Goal: Information Seeking & Learning: Check status

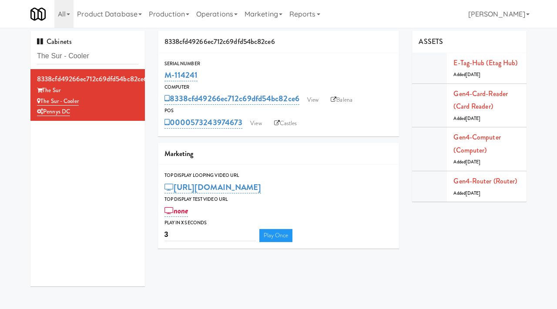
scroll to position [0, 0]
click at [77, 50] on input "The Sur - Cooler" at bounding box center [87, 56] width 101 height 16
type input "market house"
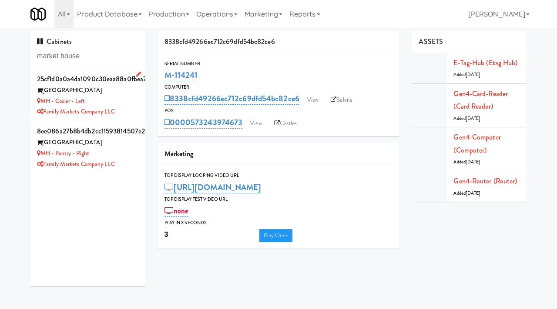
click at [117, 101] on div "MH - Cooler - Left" at bounding box center [87, 101] width 101 height 11
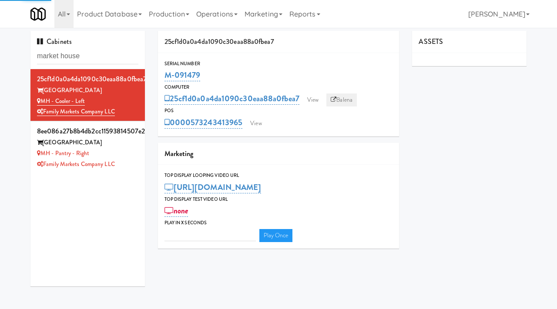
type input "3"
click at [348, 102] on link "Balena" at bounding box center [341, 99] width 30 height 13
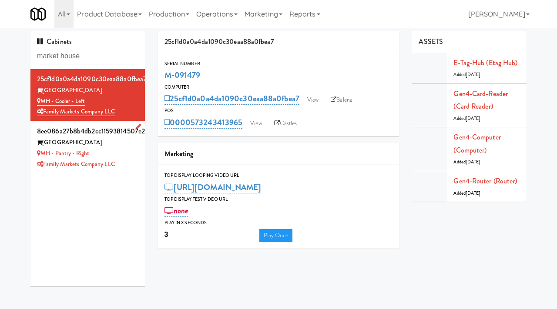
click at [129, 150] on div "MH - Pantry - Right" at bounding box center [87, 153] width 101 height 11
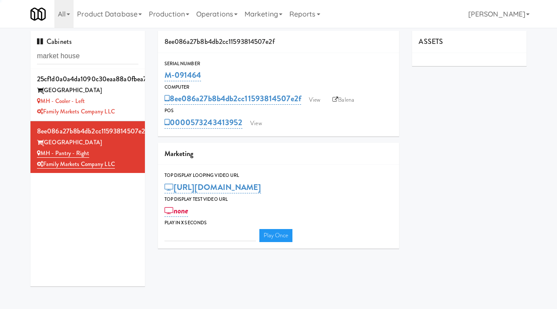
type input "3"
click at [341, 103] on link "Balena" at bounding box center [343, 99] width 30 height 13
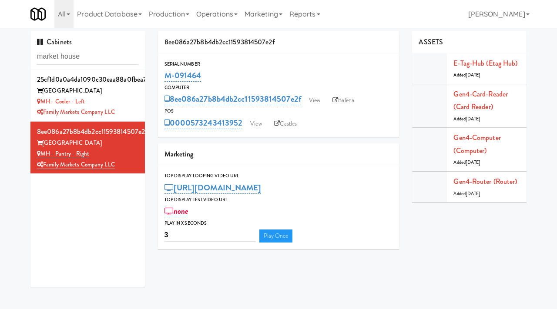
scroll to position [0, 0]
click at [318, 98] on link "View" at bounding box center [314, 99] width 20 height 13
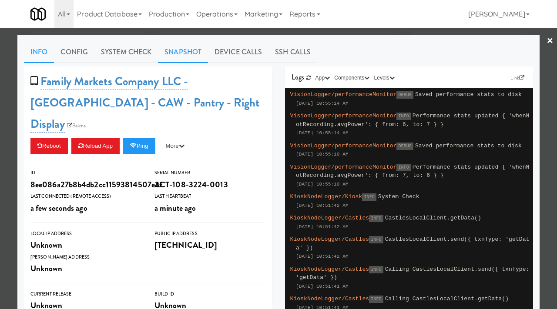
click at [173, 53] on link "Snapshot" at bounding box center [183, 52] width 50 height 22
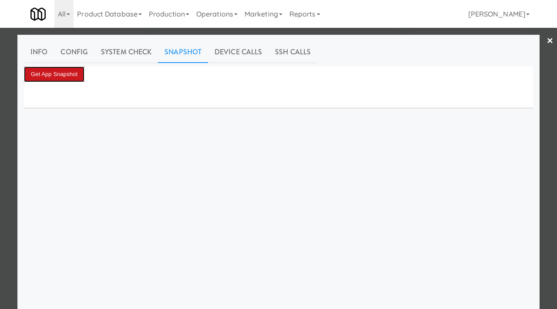
click at [63, 73] on button "Get App Snapshot" at bounding box center [54, 75] width 60 height 16
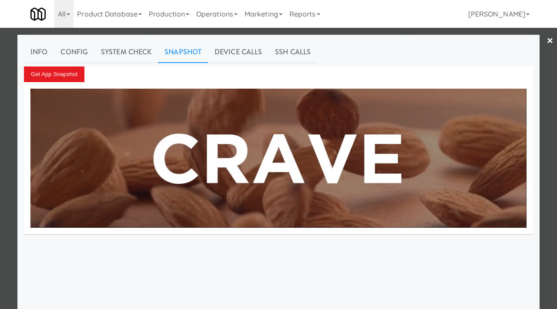
click at [0, 73] on div at bounding box center [278, 154] width 557 height 309
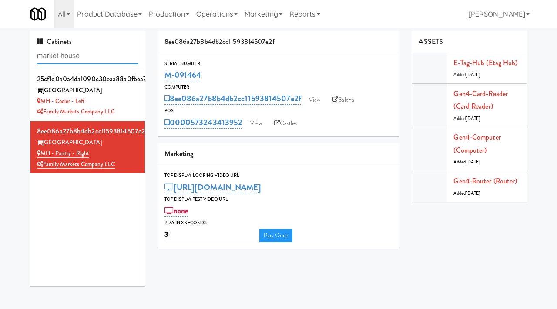
drag, startPoint x: 85, startPoint y: 61, endPoint x: 0, endPoint y: 41, distance: 87.5
click at [0, 41] on div "Cabinets market house 25cf1d0a0a4da1090c30eaa88a0fbea7 Market House MH - Cooler…" at bounding box center [278, 162] width 557 height 262
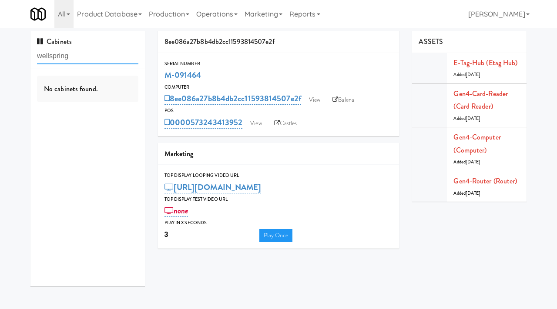
click at [50, 57] on input "wellspring" at bounding box center [87, 56] width 101 height 16
type input "well spring"
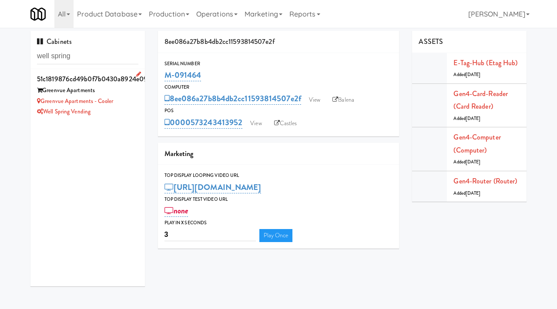
click at [127, 108] on div "Well Spring Vending" at bounding box center [87, 112] width 101 height 11
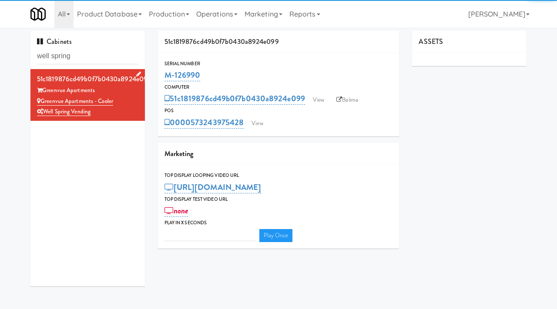
type input "3"
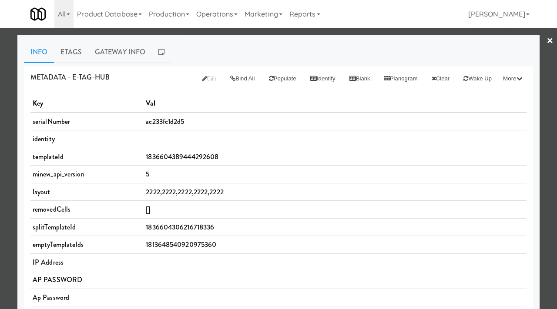
click at [0, 103] on div at bounding box center [278, 154] width 557 height 309
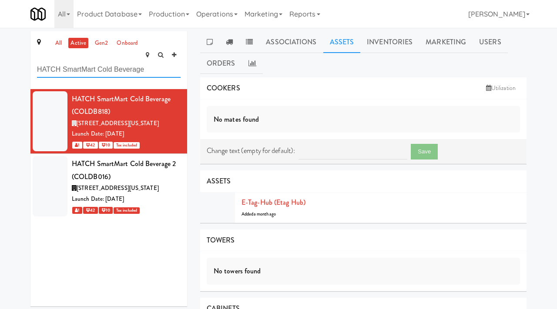
click at [110, 62] on input "HATCH SmartMart Cold Beverage" at bounding box center [108, 70] width 143 height 16
type input "teamsters"
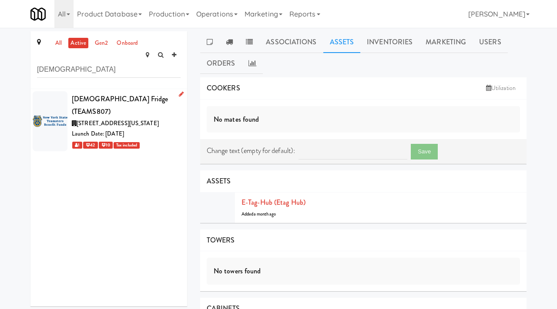
click at [170, 129] on div "Launch Date: [DATE]" at bounding box center [126, 134] width 109 height 11
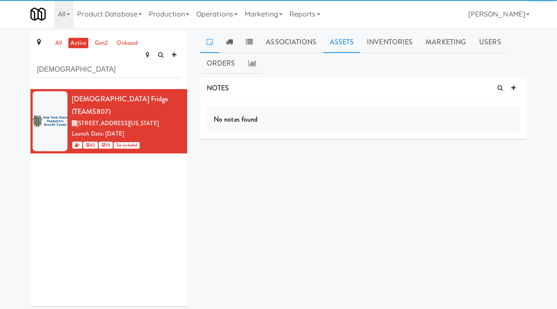
click at [347, 44] on link "Assets" at bounding box center [341, 42] width 37 height 22
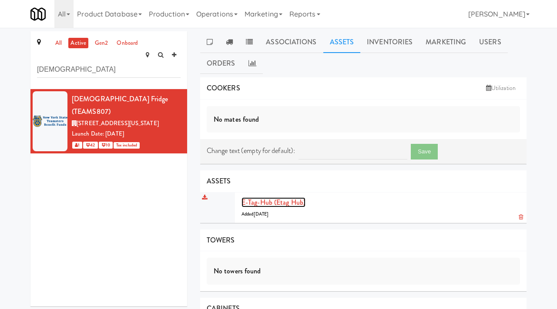
click at [269, 203] on link "E-tag-hub (Etag Hub)" at bounding box center [273, 202] width 64 height 10
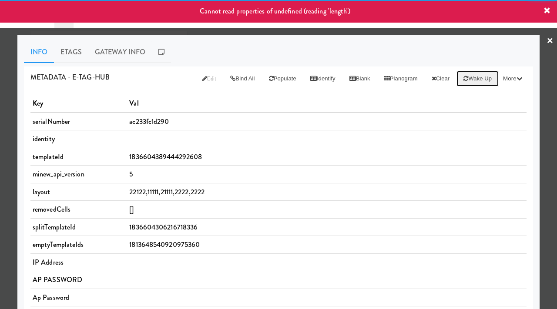
click at [469, 80] on button "Wake up" at bounding box center [477, 79] width 42 height 16
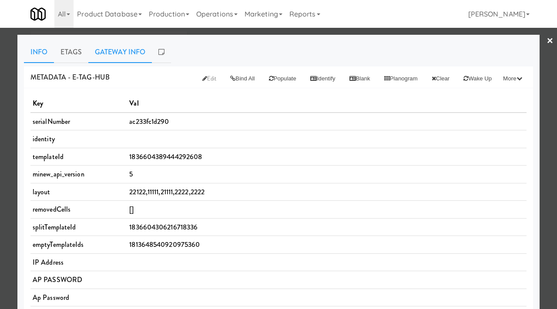
click at [132, 53] on link "Gateway Info" at bounding box center [119, 52] width 63 height 22
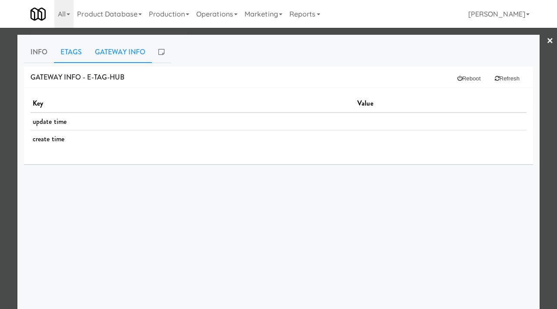
click at [68, 53] on link "Etags" at bounding box center [71, 52] width 34 height 22
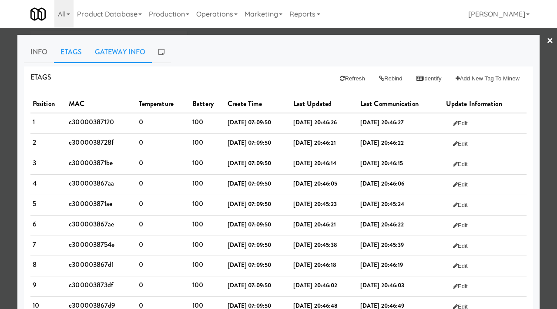
click at [111, 52] on link "Gateway Info" at bounding box center [119, 52] width 63 height 22
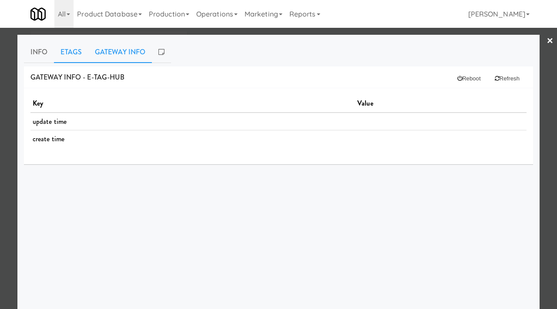
click at [82, 54] on link "Etags" at bounding box center [71, 52] width 34 height 22
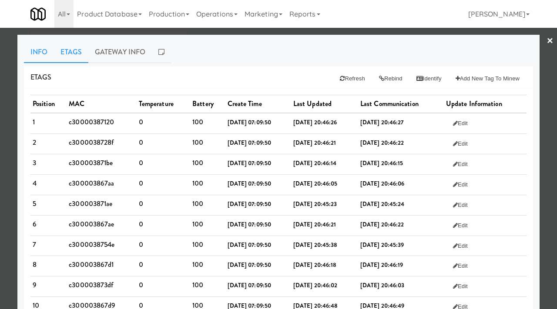
click at [30, 47] on link "Info" at bounding box center [39, 52] width 30 height 22
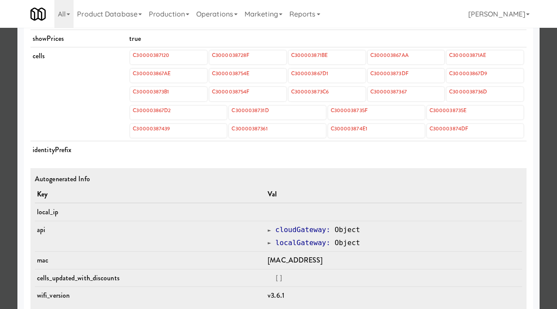
scroll to position [405, 0]
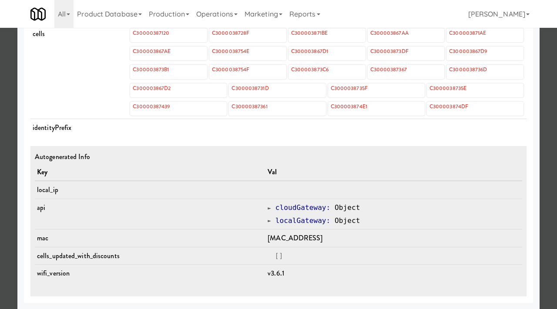
click at [267, 220] on span at bounding box center [268, 220] width 3 height 7
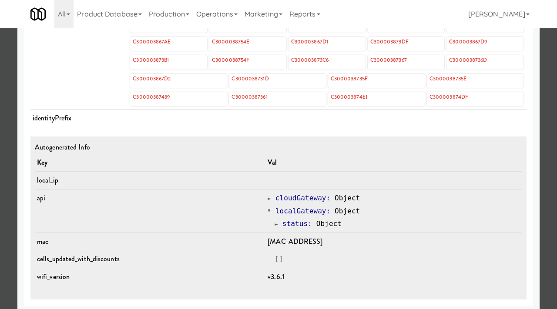
scroll to position [415, 0]
drag, startPoint x: 318, startPoint y: 241, endPoint x: 260, endPoint y: 239, distance: 58.3
click at [260, 239] on tr "mac ac:23:3f:c1:d2:90" at bounding box center [278, 241] width 487 height 18
copy tr "ac:23:3f:c1:d2:90"
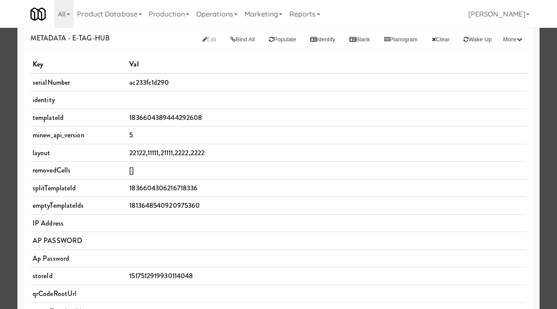
scroll to position [0, 0]
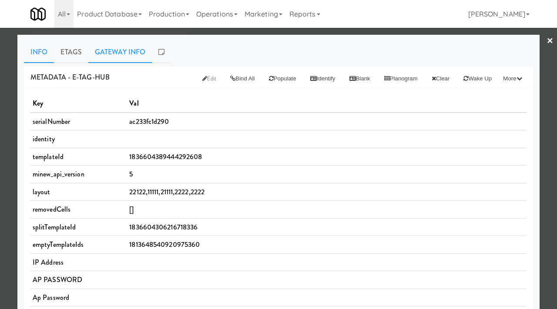
click at [121, 53] on link "Gateway Info" at bounding box center [119, 52] width 63 height 22
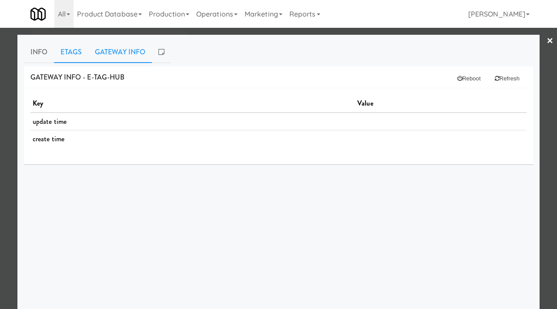
click at [78, 56] on link "Etags" at bounding box center [71, 52] width 34 height 22
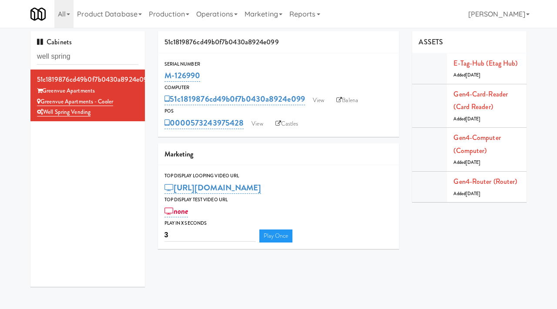
scroll to position [0, 0]
click at [87, 53] on input "well spring" at bounding box center [87, 56] width 101 height 16
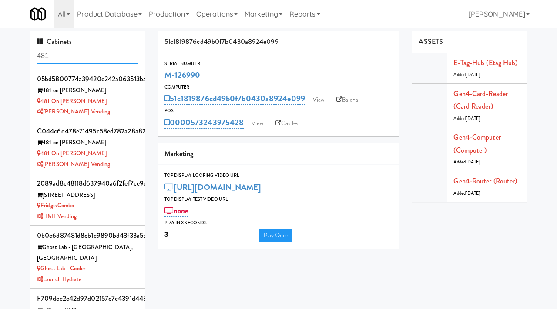
type input "481"
click at [133, 88] on div "481 on Mathilda" at bounding box center [87, 90] width 101 height 11
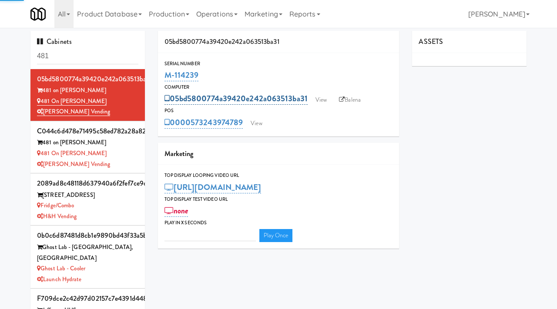
type input "3"
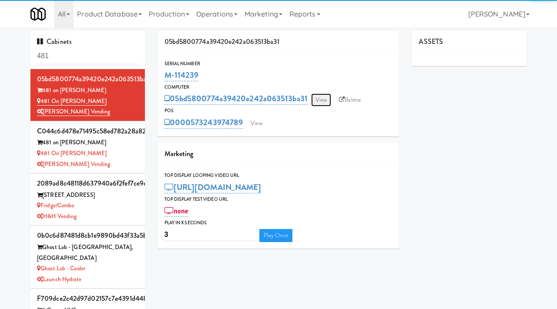
click at [320, 99] on link "View" at bounding box center [321, 99] width 20 height 13
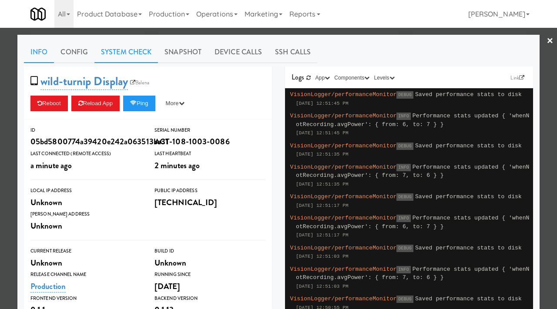
click at [121, 55] on link "System Check" at bounding box center [125, 52] width 63 height 22
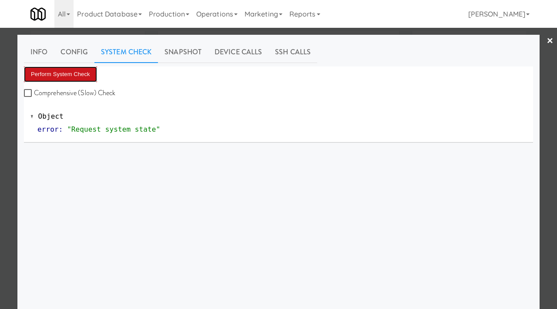
click at [70, 76] on button "Perform System Check" at bounding box center [60, 75] width 73 height 16
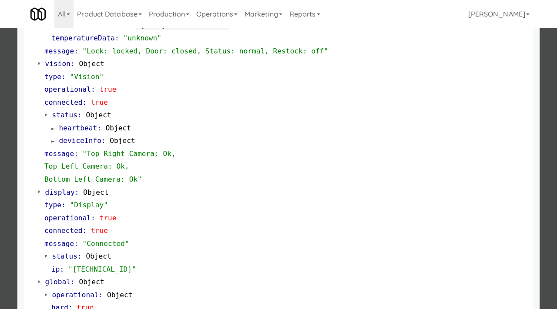
scroll to position [379, 0]
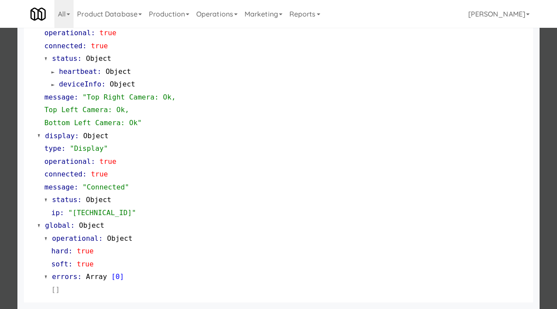
click at [0, 182] on div at bounding box center [278, 154] width 557 height 309
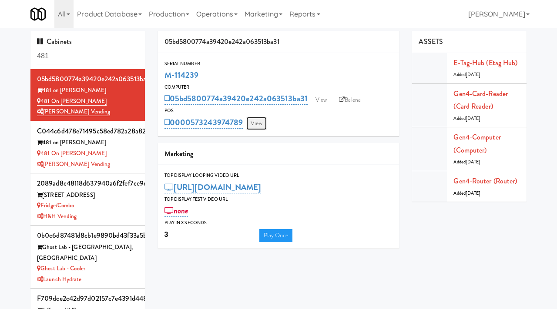
click at [257, 123] on link "View" at bounding box center [256, 123] width 20 height 13
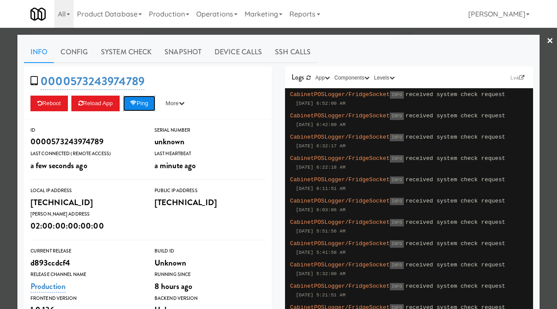
click at [137, 102] on icon at bounding box center [133, 103] width 7 height 6
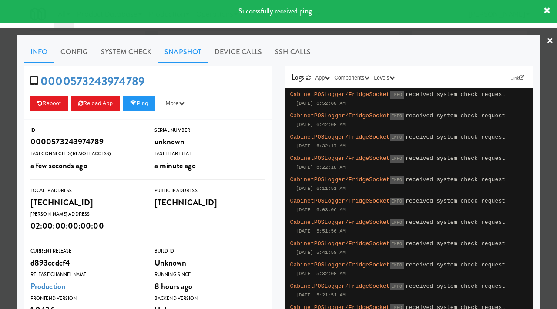
click at [180, 50] on link "Snapshot" at bounding box center [183, 52] width 50 height 22
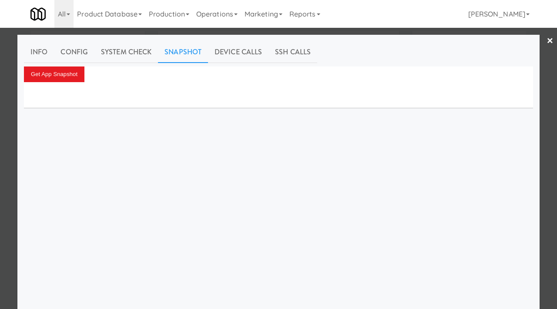
click at [0, 113] on div at bounding box center [278, 154] width 557 height 309
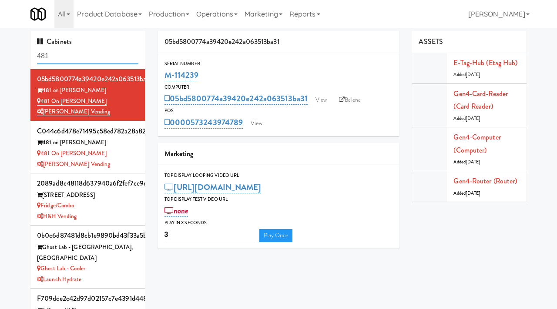
click at [59, 61] on input "481" at bounding box center [87, 56] width 101 height 16
click at [60, 58] on input "481" at bounding box center [87, 56] width 101 height 16
paste input "EWR 1"
type input "EWR 1"
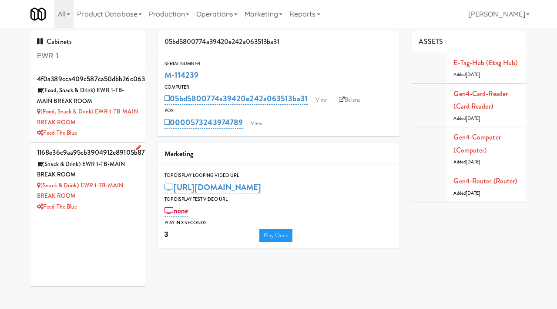
click at [117, 200] on div "(Snack & Drink) EWR 1-TB-MAIN BREAK ROOM" at bounding box center [87, 190] width 101 height 21
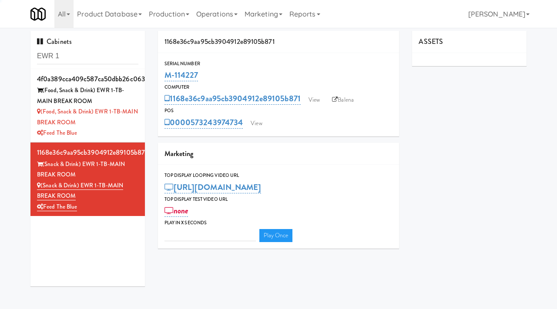
type input "3"
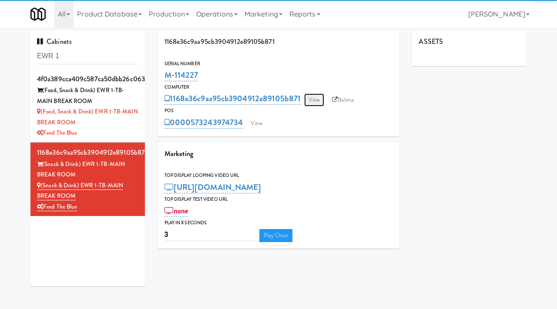
click at [318, 100] on link "View" at bounding box center [314, 99] width 20 height 13
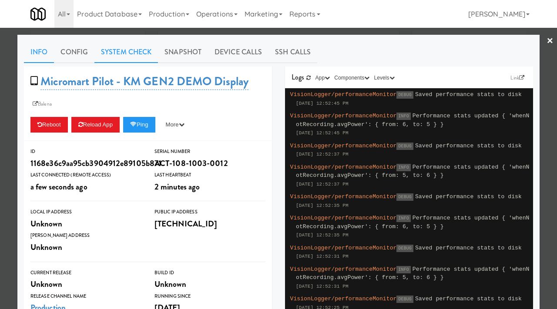
click at [124, 50] on link "System Check" at bounding box center [125, 52] width 63 height 22
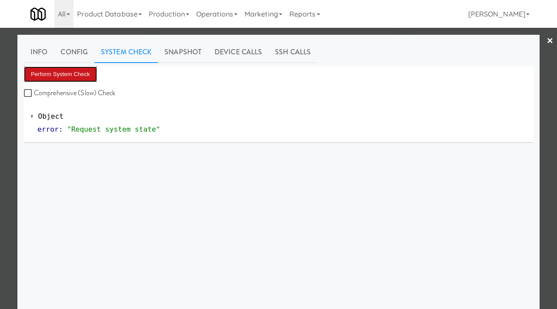
click at [63, 72] on button "Perform System Check" at bounding box center [60, 75] width 73 height 16
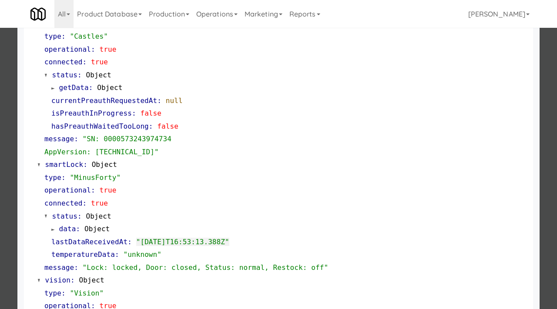
scroll to position [108, 0]
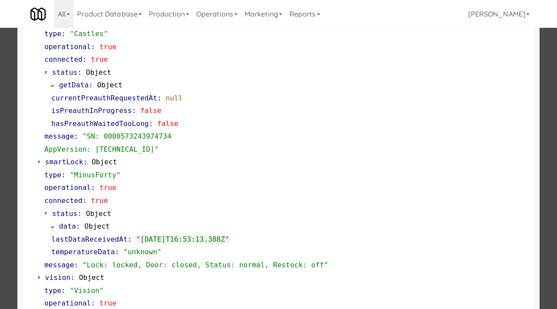
click at [0, 143] on div at bounding box center [278, 154] width 557 height 309
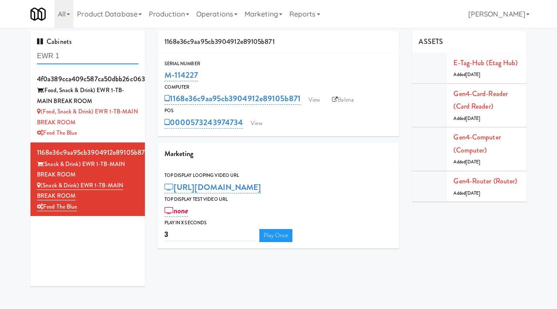
click at [65, 57] on input "EWR 1" at bounding box center [87, 56] width 101 height 16
type input "sutton"
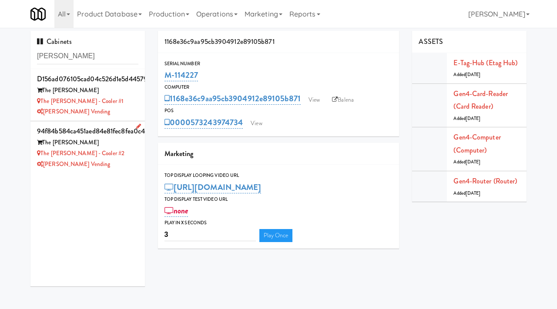
click at [120, 162] on div "[PERSON_NAME] Vending" at bounding box center [87, 164] width 101 height 11
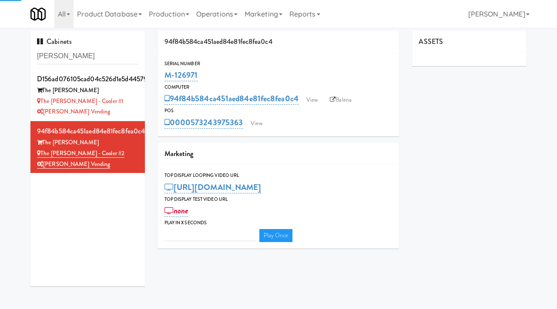
type input "3"
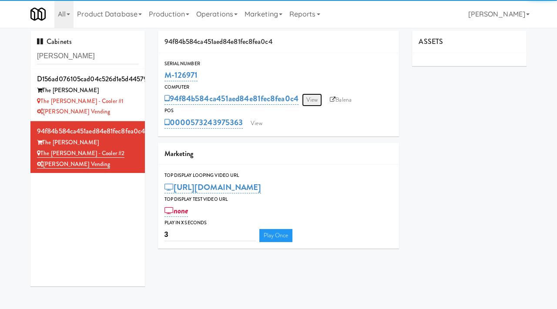
click at [314, 101] on link "View" at bounding box center [312, 99] width 20 height 13
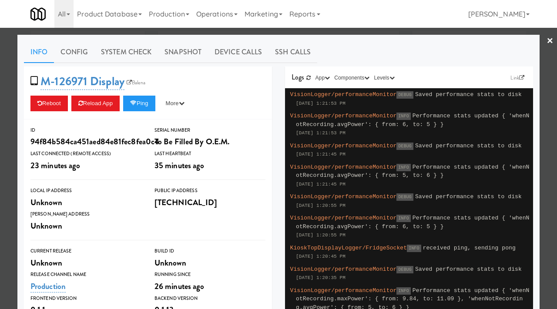
click at [15, 106] on div at bounding box center [278, 154] width 557 height 309
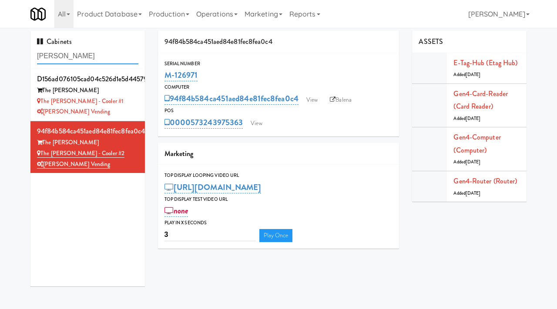
click at [97, 53] on input "sutton" at bounding box center [87, 56] width 101 height 16
click at [258, 122] on link "View" at bounding box center [256, 123] width 20 height 13
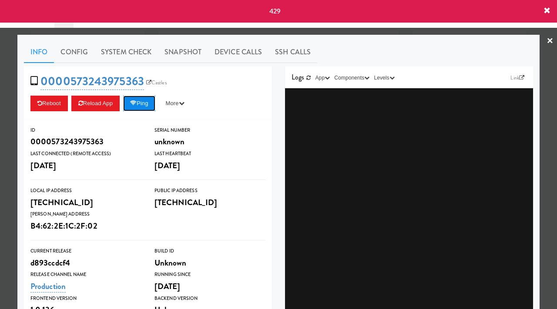
click at [137, 104] on icon at bounding box center [133, 103] width 7 height 6
click at [547, 13] on icon at bounding box center [546, 10] width 7 height 7
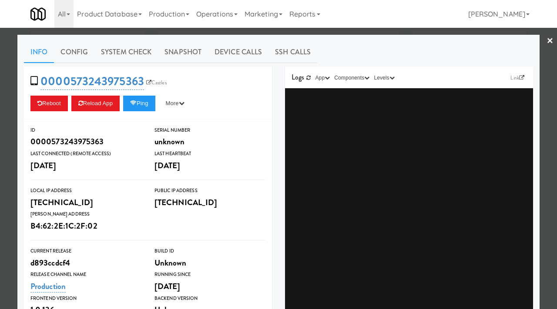
click at [0, 153] on div at bounding box center [278, 154] width 557 height 309
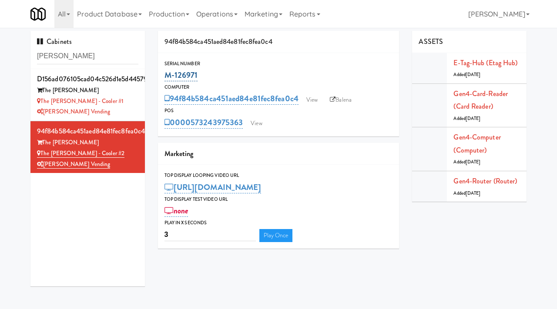
drag, startPoint x: 202, startPoint y: 74, endPoint x: 164, endPoint y: 76, distance: 37.9
click at [164, 76] on div "M-126971" at bounding box center [278, 75] width 228 height 15
copy link "M-126971"
click at [63, 55] on input "sutton" at bounding box center [87, 56] width 101 height 16
paste input "M-142158"
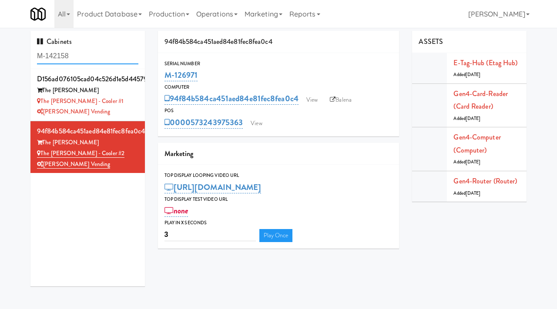
type input "M-142158"
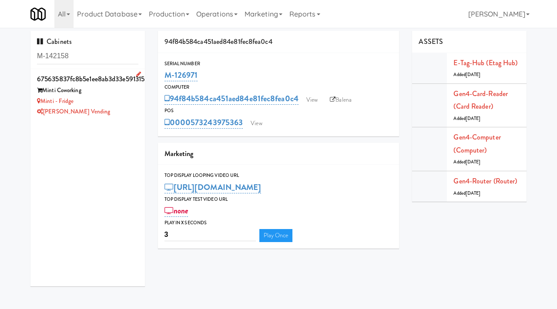
click at [97, 111] on div "[PERSON_NAME] Vending" at bounding box center [87, 112] width 101 height 11
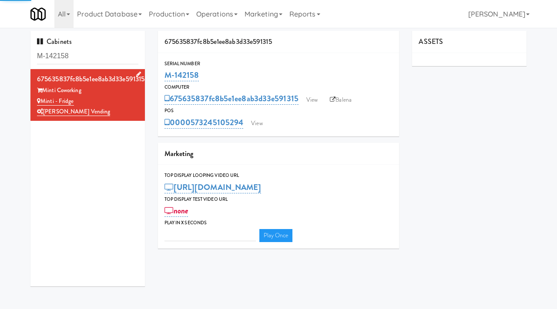
type input "3"
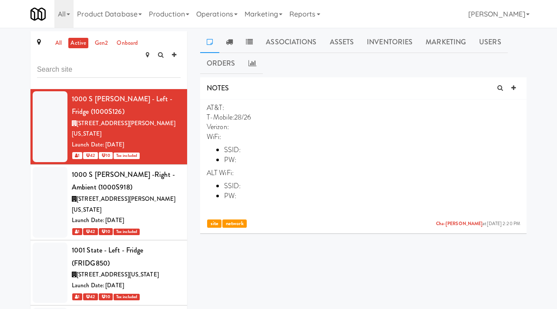
scroll to position [28, 0]
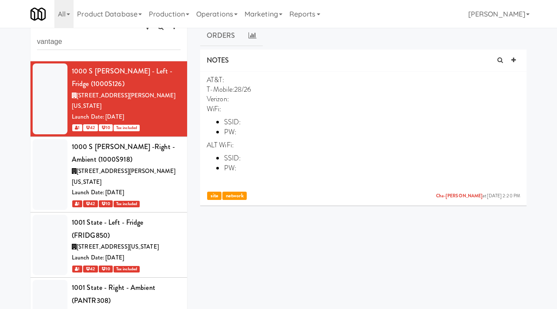
type input "vantage"
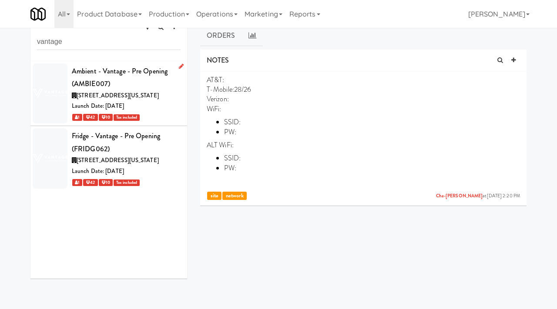
click at [181, 88] on li "Ambient - Vantage - Pre Opening (AMBIE007) [STREET_ADDRESS][US_STATE] Launch Da…" at bounding box center [108, 93] width 157 height 65
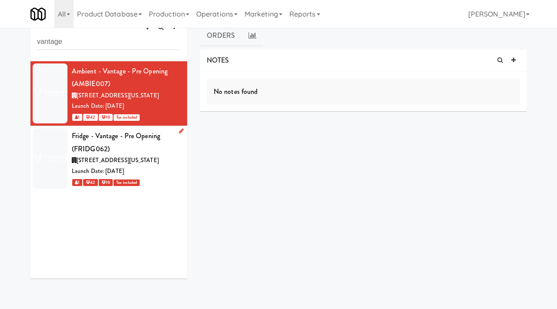
click at [182, 162] on li "Fridge - Vantage - Pre Opening (FRIDG062) [STREET_ADDRESS][US_STATE] Launch Dat…" at bounding box center [108, 158] width 157 height 65
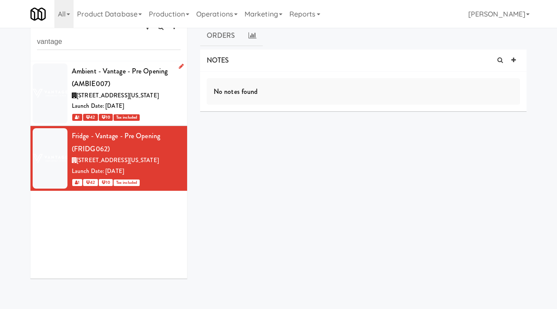
click at [160, 112] on div "1 42 10 Tax included" at bounding box center [126, 117] width 109 height 11
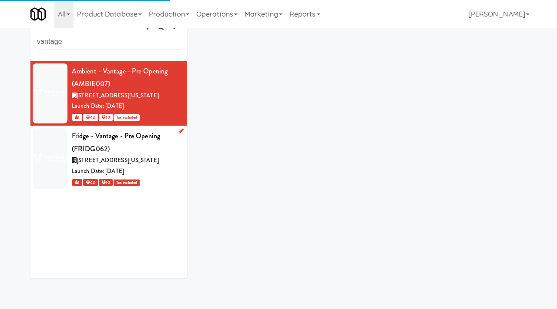
click at [163, 166] on div "[STREET_ADDRESS][US_STATE]" at bounding box center [126, 160] width 109 height 11
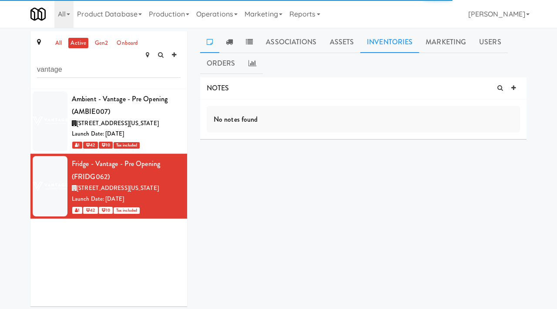
click at [391, 38] on link "Inventories" at bounding box center [389, 42] width 59 height 22
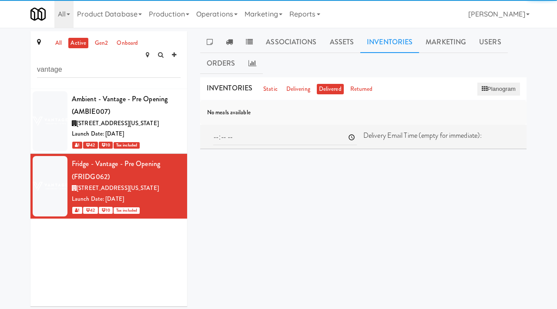
click at [490, 93] on button "Planogram" at bounding box center [498, 89] width 43 height 13
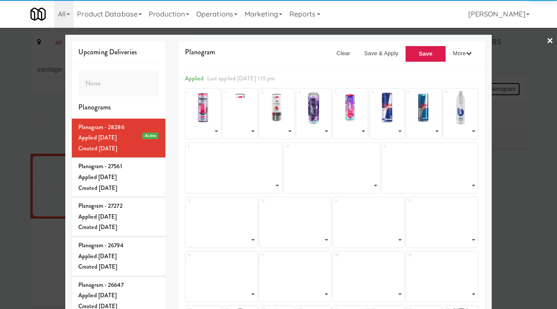
select select "number:261443"
select select "number:221582"
select select "number:225088"
select select "number:221580"
select select "number:261444"
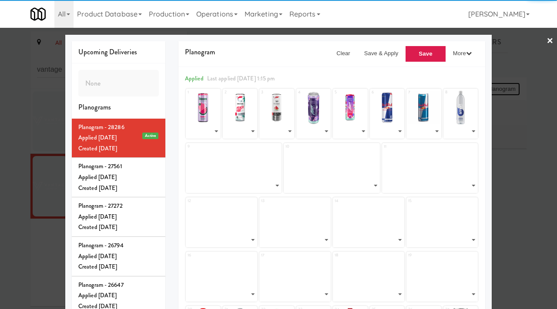
select select "number:287311"
select select "number:221577"
select select "number:221553"
select select "number:225147"
select select "number:242382"
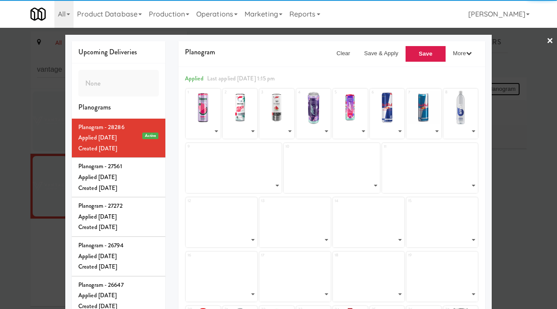
select select "number:273370"
select select "number:292932"
select select "number:292931"
select select "number:284963"
select select "number:280928"
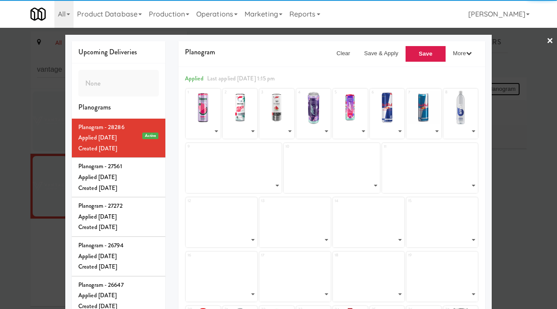
select select "number:292930"
select select "number:292929"
select select "number:292928"
select select "number:292927"
select select "number:221564"
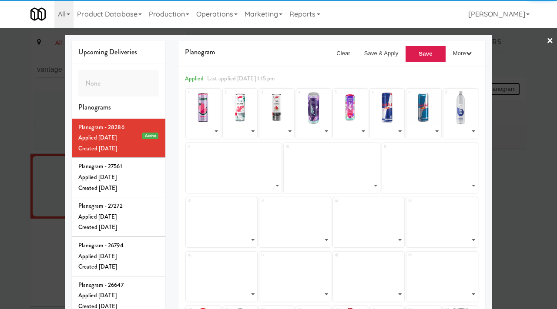
select select "number:221563"
select select "number:221562"
select select "number:221561"
select select "number:221560"
select select "number:221559"
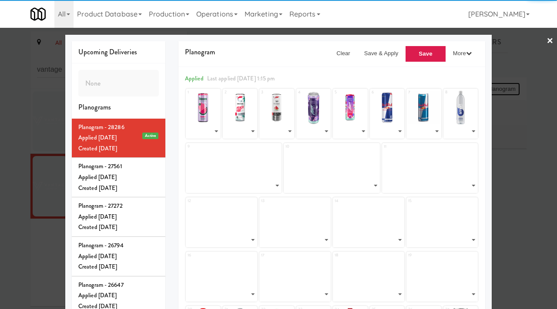
select select "number:221558"
select select "number:221557"
select select "number:228924"
select select "number:221555"
select select "number:221554"
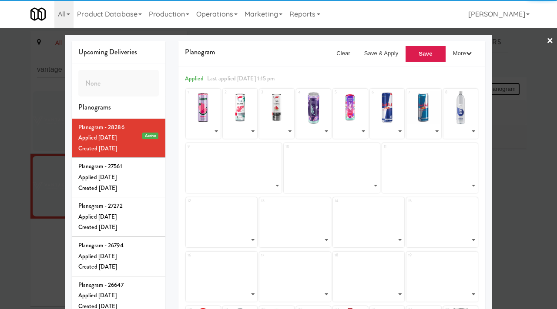
select select "number:221576"
select select "number:221552"
select select "number:277873"
select select "number:221551"
select select "number:221549"
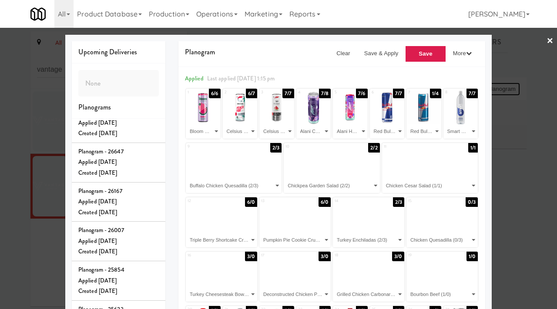
scroll to position [144, 0]
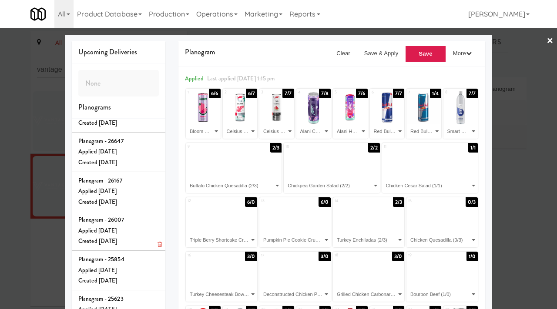
click at [144, 226] on div "Planogram - 26007" at bounding box center [118, 220] width 80 height 11
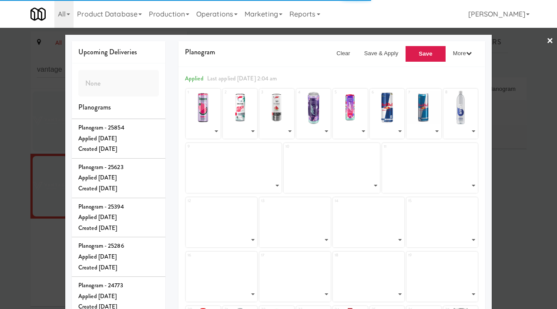
scroll to position [277, 0]
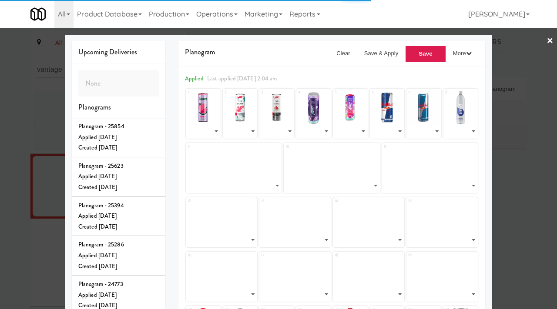
select select "number:261443"
select select "number:221582"
select select "number:225088"
select select "number:221580"
select select "number:261444"
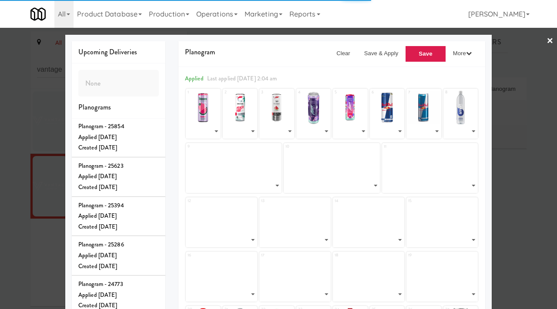
select select "number:221578"
select select "number:221577"
select select "number:221553"
select select "number:225147"
select select "number:242382"
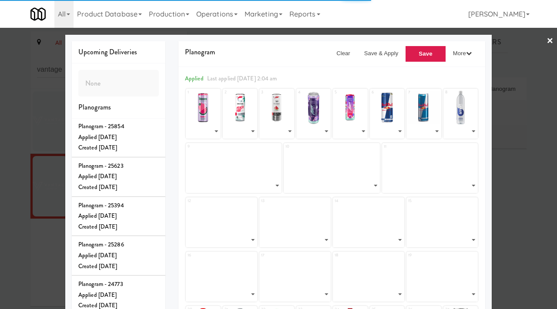
select select "number:273370"
select select "number:276826"
select select "number:276825"
select select "number:279704"
select select "number:280194"
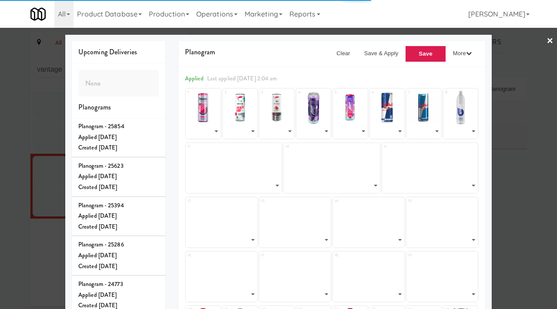
select select "number:276824"
select select "number:276823"
select select "number:276822"
select select "number:276821"
select select "number:221564"
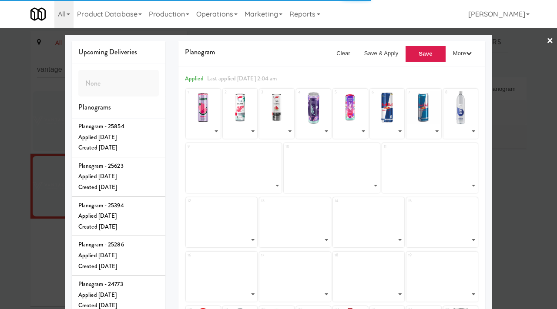
select select "number:221563"
select select "number:221562"
select select "number:221561"
select select "number:221560"
select select "number:221559"
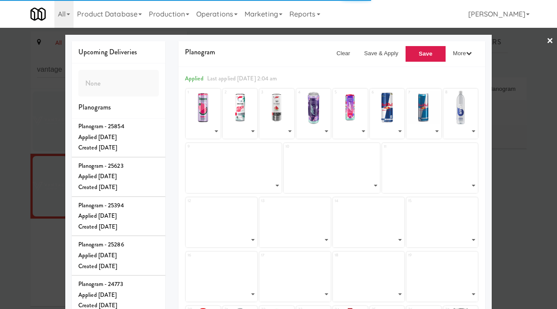
select select "number:221558"
select select "number:221557"
select select "number:228924"
select select "number:221555"
select select "number:221554"
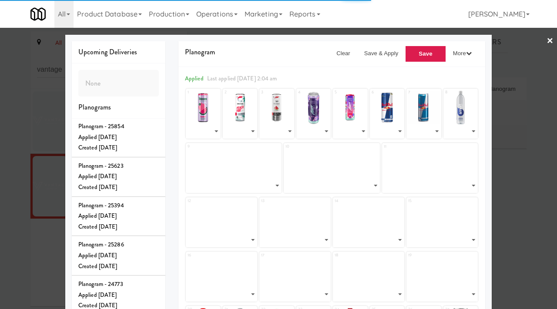
select select "number:221576"
select select "number:221552"
select select "number:277873"
select select "number:221551"
select select "number:221549"
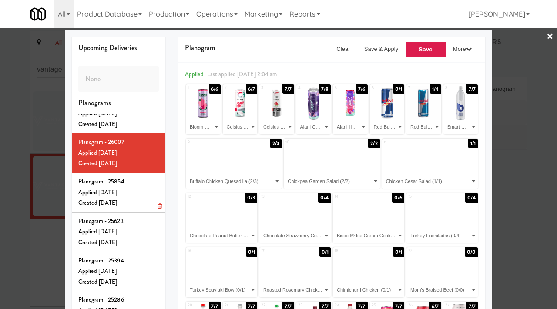
scroll to position [217, 0]
click at [148, 130] on div "Created Mon Sep 08, 2025" at bounding box center [118, 125] width 80 height 11
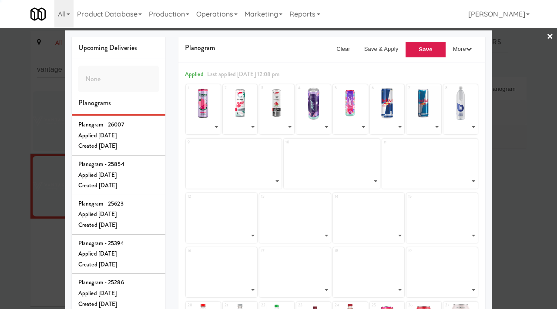
select select "number:261443"
select select "number:221582"
select select "number:225088"
select select "number:221580"
select select "number:261444"
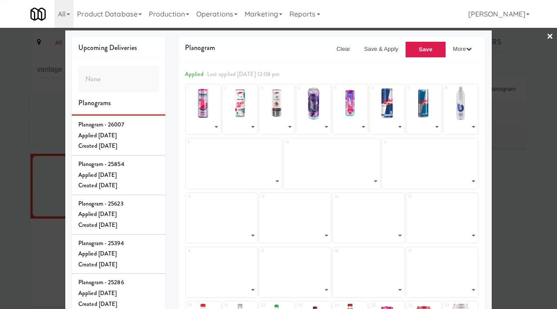
select select "number:221578"
select select "number:221577"
select select "number:221553"
select select "number:225147"
select select "number:242382"
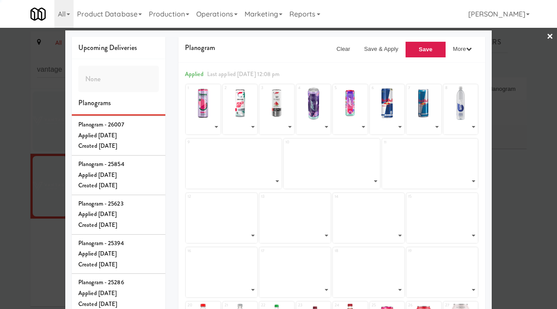
select select "number:273370"
select select "number:280930"
select select "number:280929"
select select "number:280194"
select select "number:280928"
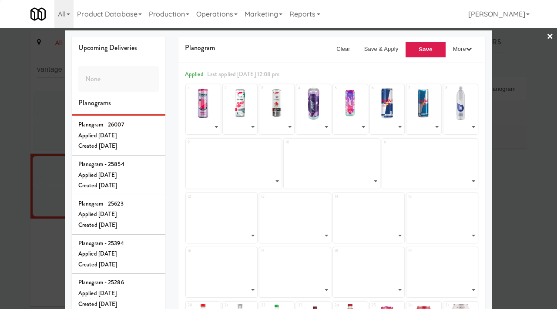
select select "number:280927"
select select "number:280926"
select select "number:280925"
select select "number:280924"
select select "number:221564"
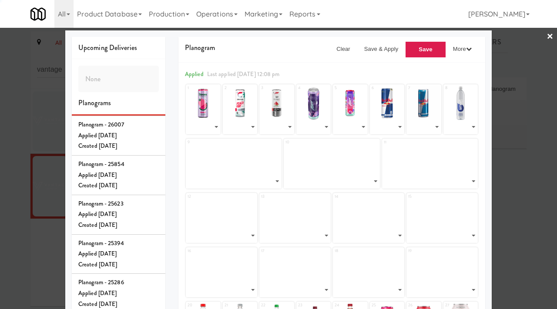
select select "number:221563"
select select "number:221562"
select select "number:221561"
select select "number:221560"
select select "number:221559"
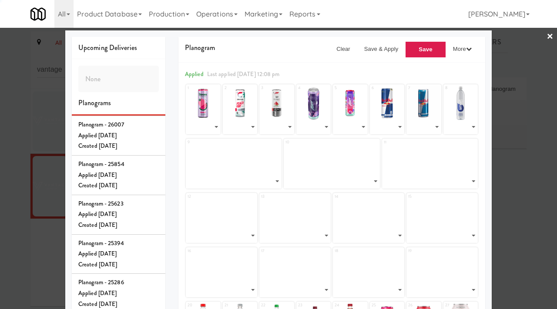
select select "number:221558"
select select "number:221557"
select select "number:228924"
select select "number:221555"
select select "number:221554"
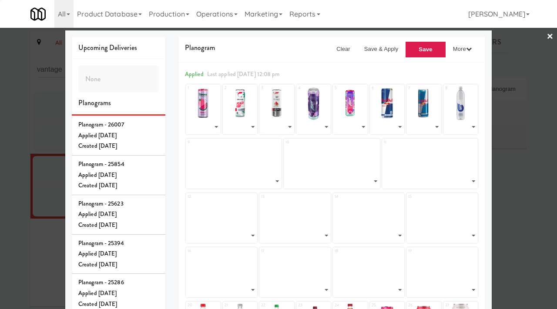
select select "number:221576"
select select "number:221552"
select select "number:277873"
select select "number:221551"
select select "number:221549"
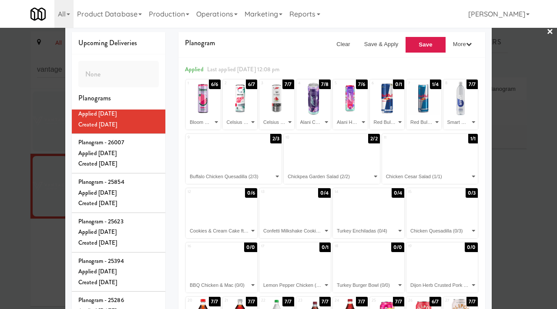
scroll to position [13, 0]
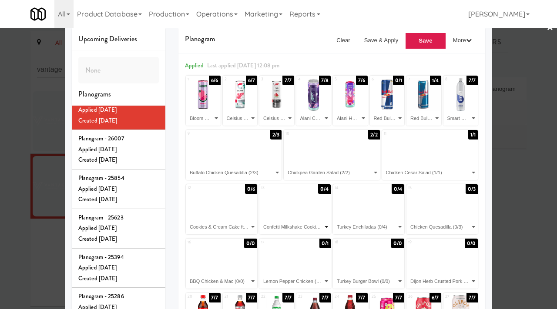
click at [314, 229] on select "- Empty - Alani Cosmic Stardust (7/8) Alani Hawaiian Shaved Ice (7/6) Bloom Ene…" at bounding box center [294, 227] width 69 height 14
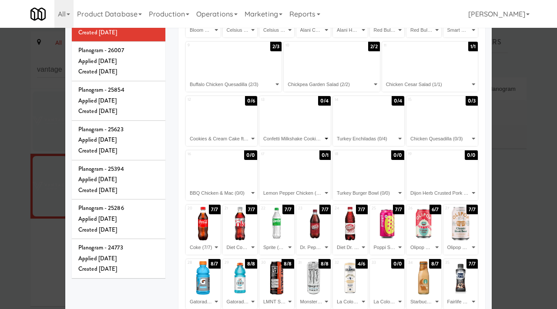
scroll to position [176, 0]
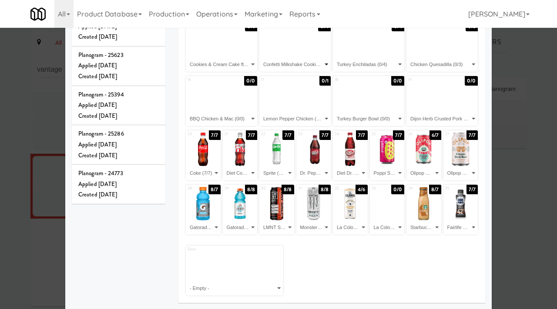
click at [316, 62] on select "- Empty - Alani Cosmic Stardust (7/8) Alani Hawaiian Shaved Ice (7/6) Bloom Ene…" at bounding box center [294, 64] width 69 height 14
click at [260, 57] on select "- Empty - Alani Cosmic Stardust (7/8) Alani Hawaiian Shaved Ice (7/6) Bloom Ene…" at bounding box center [294, 64] width 69 height 14
click at [250, 64] on select "- Empty - Alani Cosmic Stardust (7/8) Alani Hawaiian Shaved Ice (7/6) Bloom Ene…" at bounding box center [221, 64] width 69 height 14
click at [327, 65] on select "- Empty - Alani Cosmic Stardust (7/8) Alani Hawaiian Shaved Ice (7/6) Bloom Ene…" at bounding box center [294, 64] width 69 height 14
click at [321, 63] on select "- Empty - Alani Cosmic Stardust (7/8) Alani Hawaiian Shaved Ice (7/6) Bloom Ene…" at bounding box center [294, 64] width 69 height 14
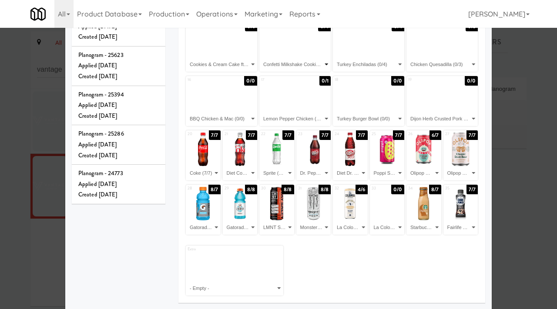
click at [327, 62] on select "- Empty - Alani Cosmic Stardust (7/8) Alani Hawaiian Shaved Ice (7/6) Bloom Ene…" at bounding box center [294, 64] width 69 height 14
click at [320, 65] on select "- Empty - Alani Cosmic Stardust (7/8) Alani Hawaiian Shaved Ice (7/6) Bloom Ene…" at bounding box center [294, 64] width 69 height 14
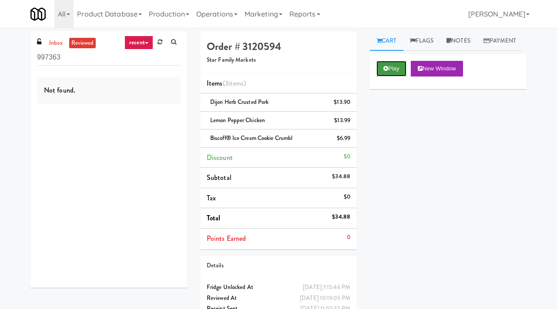
click at [387, 77] on button "Play" at bounding box center [391, 69] width 30 height 16
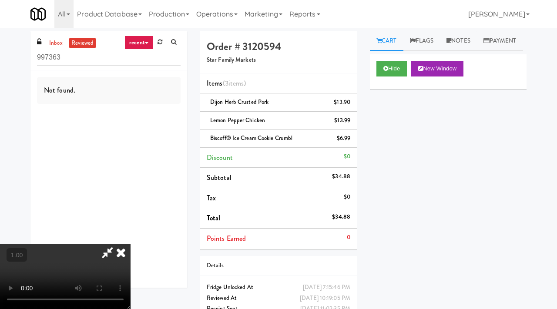
click at [130, 244] on video at bounding box center [65, 276] width 130 height 65
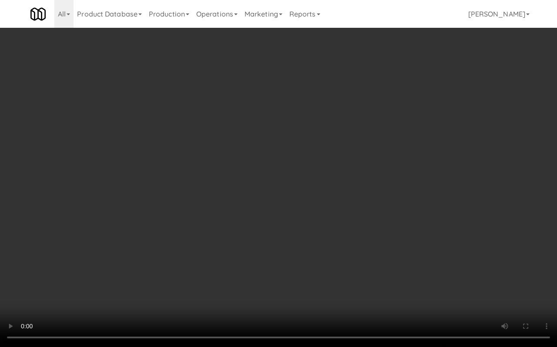
click at [169, 202] on video at bounding box center [278, 173] width 557 height 347
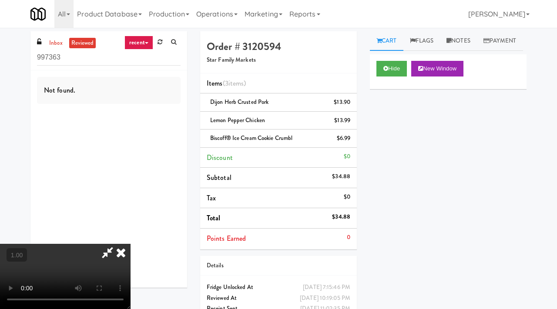
click at [117, 244] on icon at bounding box center [107, 252] width 20 height 17
click at [130, 244] on video at bounding box center [65, 276] width 130 height 65
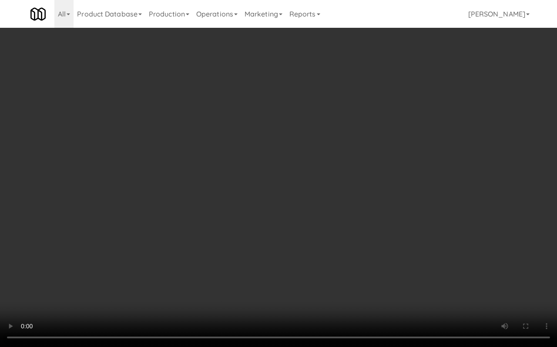
click at [249, 202] on video at bounding box center [278, 173] width 557 height 347
click at [205, 277] on video at bounding box center [278, 173] width 557 height 347
click at [276, 150] on video at bounding box center [278, 173] width 557 height 347
click at [442, 216] on video at bounding box center [278, 173] width 557 height 347
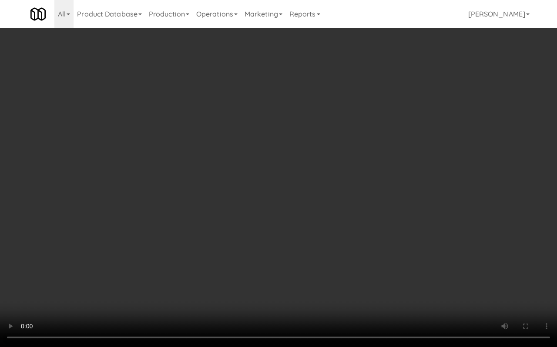
click at [442, 216] on video at bounding box center [278, 173] width 557 height 347
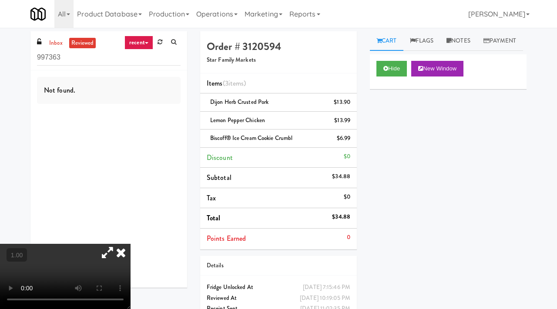
click at [130, 244] on video at bounding box center [65, 276] width 130 height 65
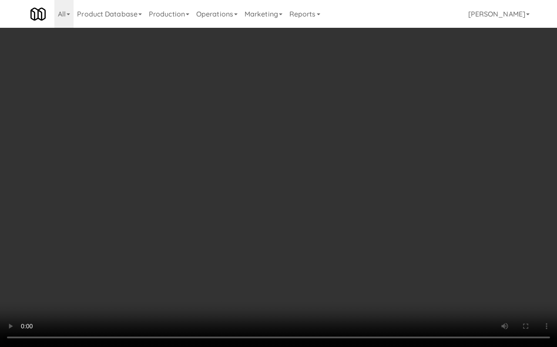
click at [234, 190] on video at bounding box center [278, 173] width 557 height 347
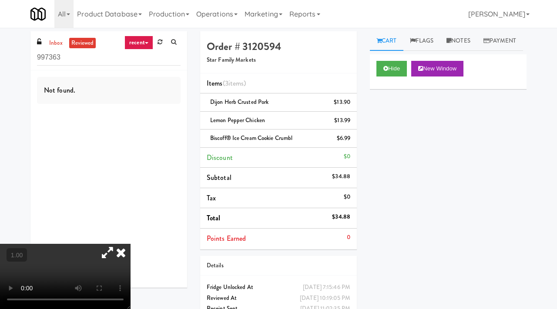
click at [130, 244] on video at bounding box center [65, 276] width 130 height 65
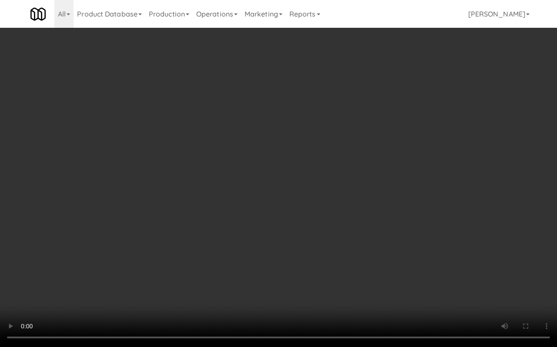
click at [245, 187] on video at bounding box center [278, 173] width 557 height 347
click at [245, 177] on video at bounding box center [278, 173] width 557 height 347
click at [246, 177] on video at bounding box center [278, 173] width 557 height 347
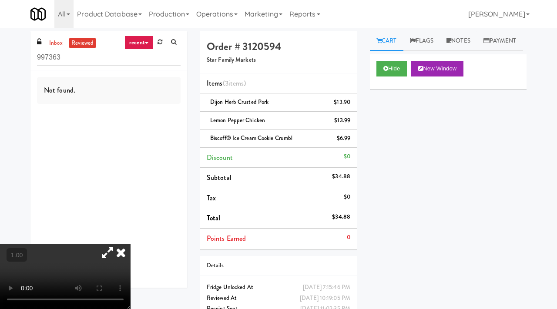
click at [100, 244] on video at bounding box center [65, 276] width 130 height 65
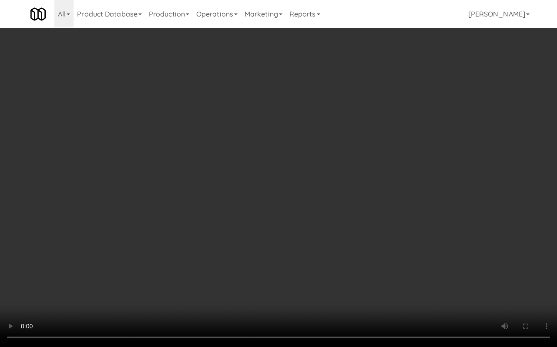
click at [386, 227] on video at bounding box center [278, 173] width 557 height 347
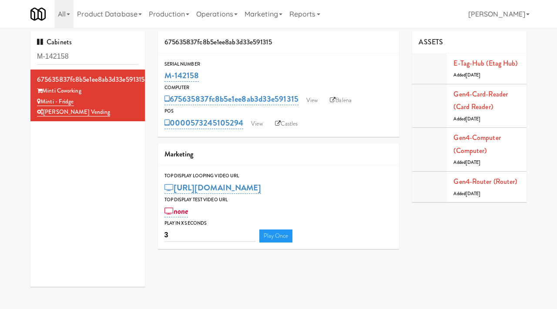
scroll to position [0, 0]
click at [104, 55] on input "M-142158" at bounding box center [87, 56] width 101 height 16
type input "[PERSON_NAME]"
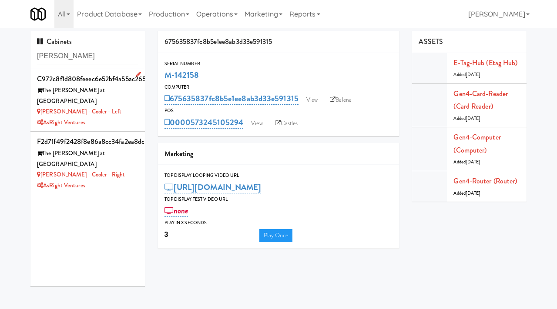
click at [117, 117] on div "AsRight Ventures" at bounding box center [87, 122] width 101 height 11
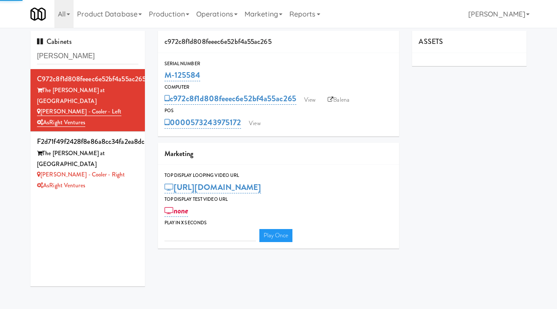
type input "3"
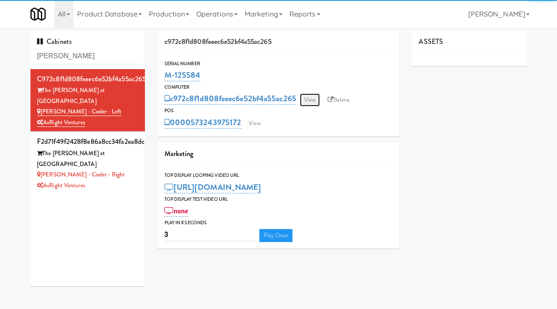
click at [310, 99] on link "View" at bounding box center [310, 99] width 20 height 13
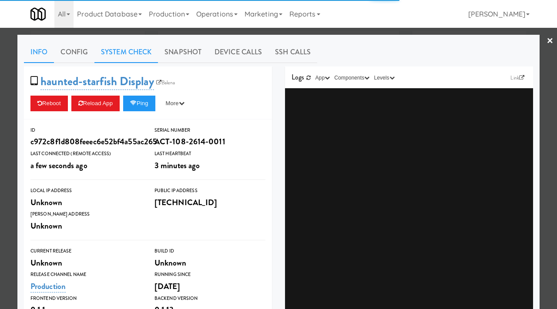
click at [133, 55] on link "System Check" at bounding box center [125, 52] width 63 height 22
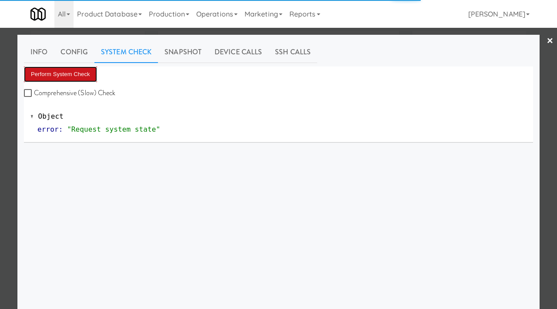
click at [69, 69] on button "Perform System Check" at bounding box center [60, 75] width 73 height 16
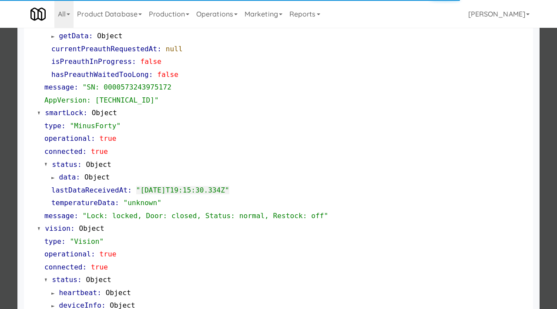
scroll to position [160, 0]
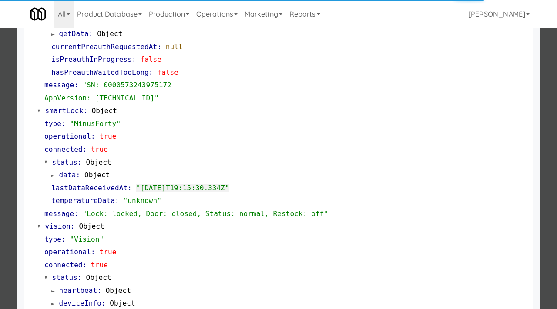
click at [0, 145] on div at bounding box center [278, 154] width 557 height 309
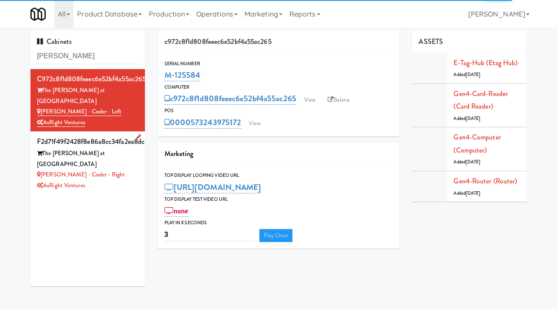
click at [125, 180] on div "AsRight Ventures" at bounding box center [87, 185] width 101 height 11
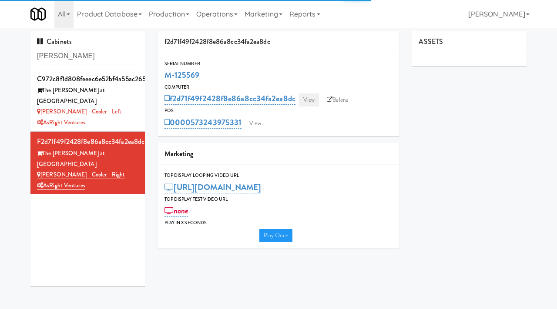
type input "3"
click at [310, 101] on link "View" at bounding box center [309, 99] width 20 height 13
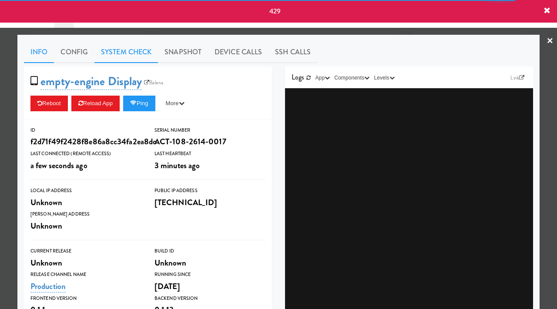
click at [139, 58] on link "System Check" at bounding box center [125, 52] width 63 height 22
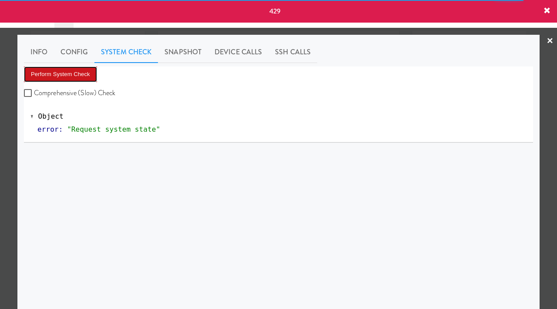
click at [85, 71] on button "Perform System Check" at bounding box center [60, 75] width 73 height 16
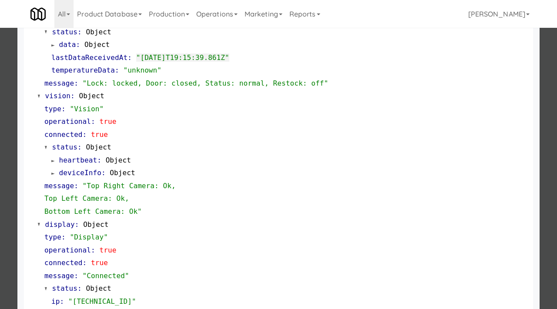
scroll to position [295, 0]
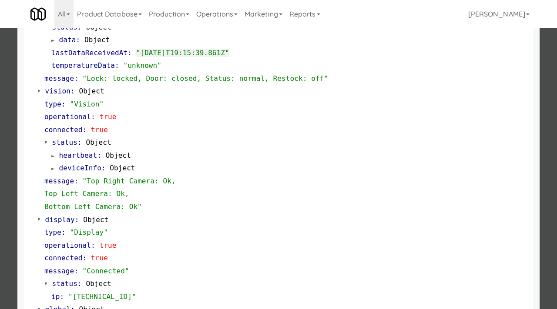
click at [8, 70] on div at bounding box center [278, 154] width 557 height 309
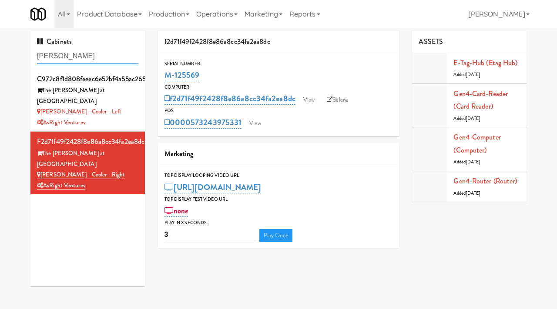
drag, startPoint x: 60, startPoint y: 60, endPoint x: 7, endPoint y: 45, distance: 54.1
click at [7, 45] on div "Cabinets slade c972c8f1d808feeec6e52bf4a55ac265 The Slade at Channelside Slade …" at bounding box center [278, 162] width 557 height 262
type input "market house"
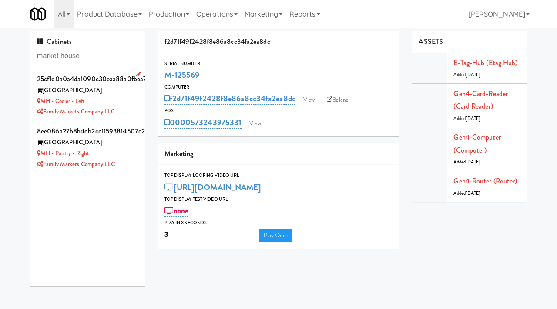
click at [128, 110] on div "Family Markets Company LLC" at bounding box center [87, 112] width 101 height 11
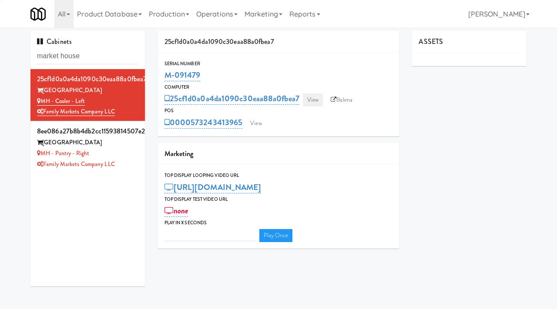
type input "3"
click at [313, 103] on link "View" at bounding box center [313, 99] width 20 height 13
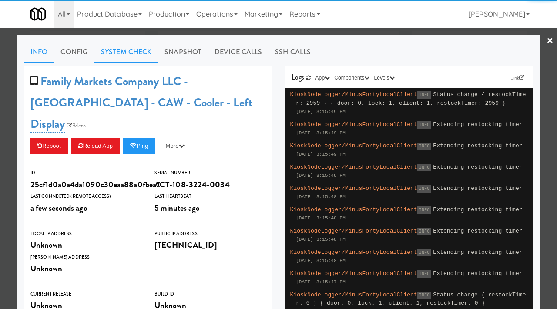
click at [132, 49] on link "System Check" at bounding box center [125, 52] width 63 height 22
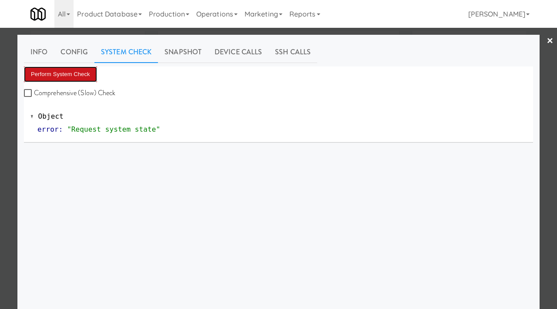
click at [86, 70] on button "Perform System Check" at bounding box center [60, 75] width 73 height 16
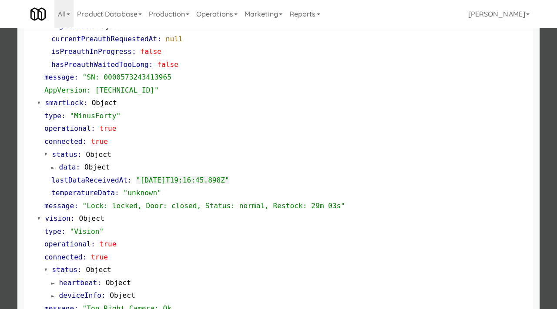
scroll to position [168, 0]
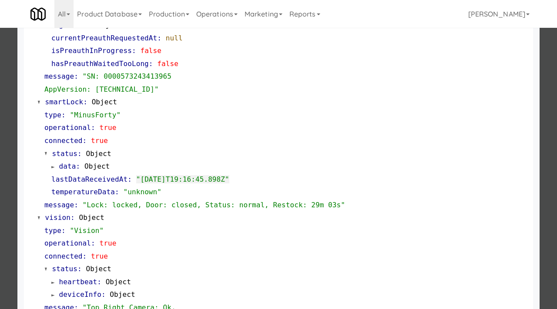
click at [0, 203] on div at bounding box center [278, 154] width 557 height 309
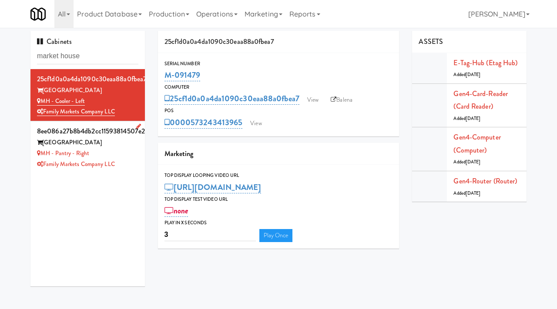
click at [126, 157] on div "MH - Pantry - Right" at bounding box center [87, 153] width 101 height 11
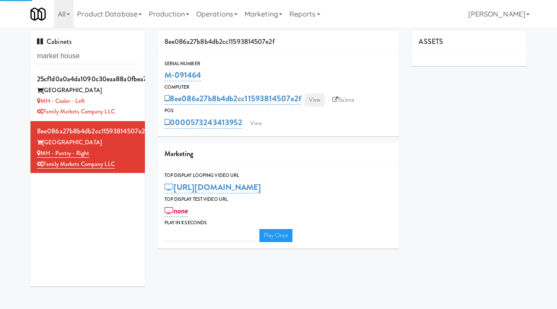
type input "3"
click at [317, 97] on link "View" at bounding box center [314, 99] width 20 height 13
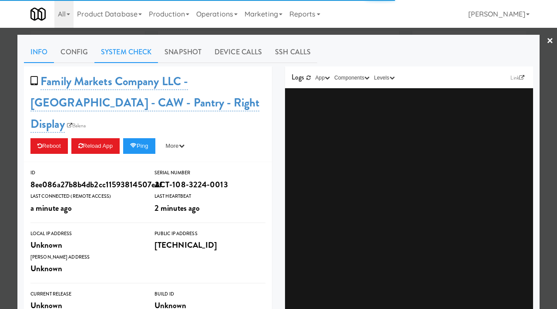
click at [127, 50] on link "System Check" at bounding box center [125, 52] width 63 height 22
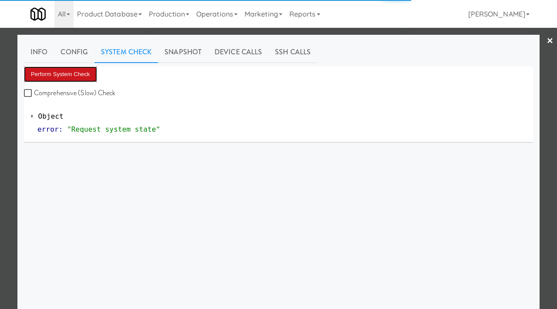
click at [72, 79] on button "Perform System Check" at bounding box center [60, 75] width 73 height 16
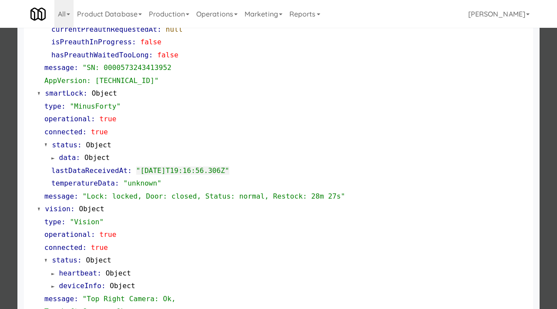
scroll to position [181, 0]
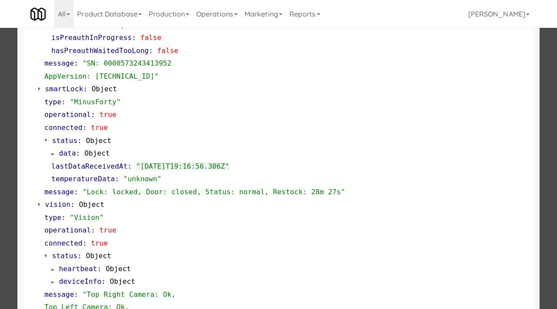
click at [0, 213] on div at bounding box center [278, 154] width 557 height 309
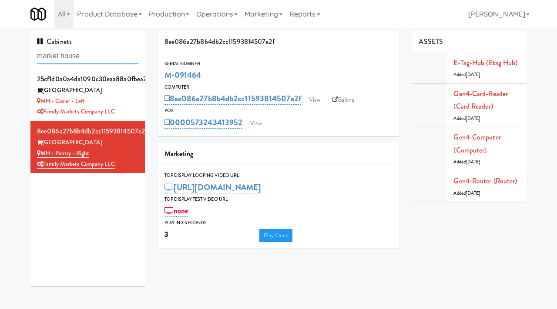
drag, startPoint x: 107, startPoint y: 57, endPoint x: 0, endPoint y: 30, distance: 109.9
click at [0, 31] on div "Cabinets market house 25cf1d0a0a4da1090c30eaa88a0fbea7 Market House MH - Cooler…" at bounding box center [278, 162] width 557 height 262
type input "link"
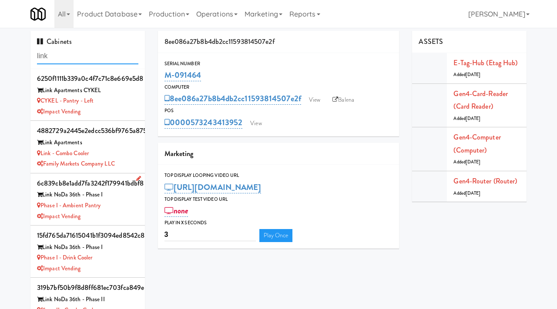
scroll to position [28, 0]
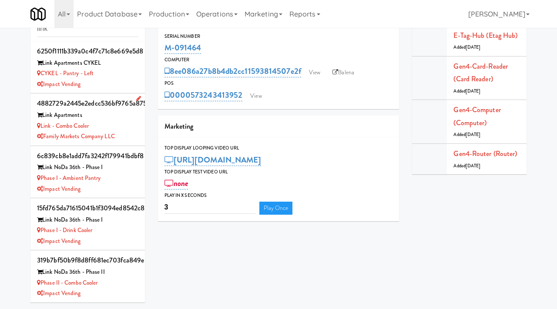
click at [137, 122] on div "Link - Combo Cooler" at bounding box center [87, 126] width 101 height 11
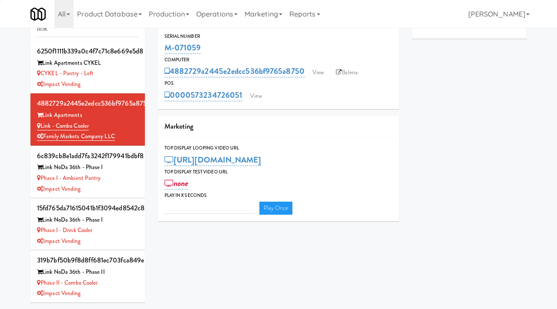
type input "3"
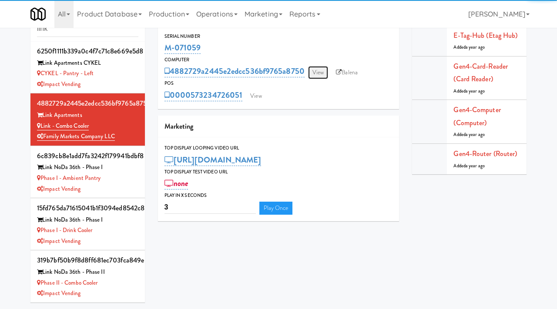
click at [327, 71] on link "View" at bounding box center [318, 72] width 20 height 13
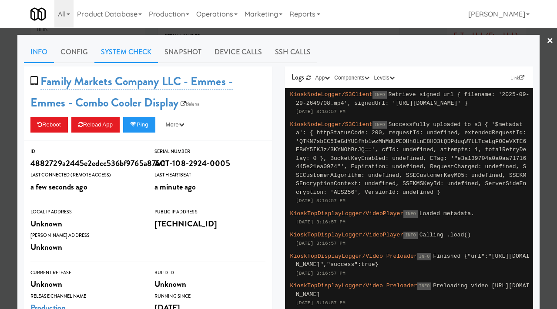
click at [134, 47] on link "System Check" at bounding box center [125, 52] width 63 height 22
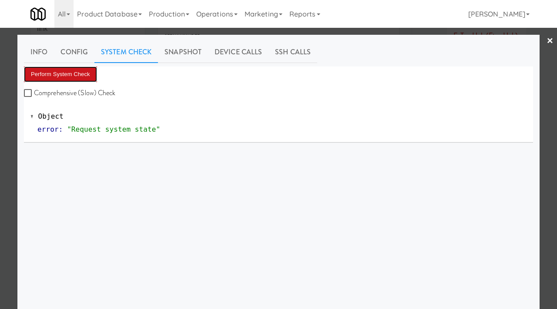
click at [54, 73] on button "Perform System Check" at bounding box center [60, 75] width 73 height 16
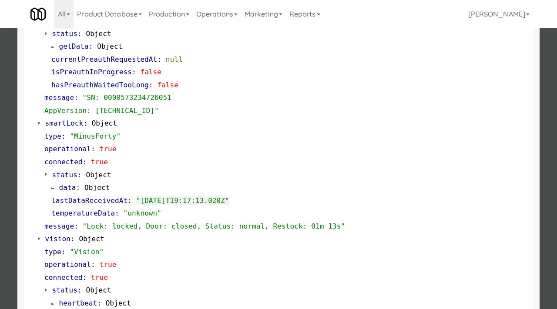
scroll to position [187, 0]
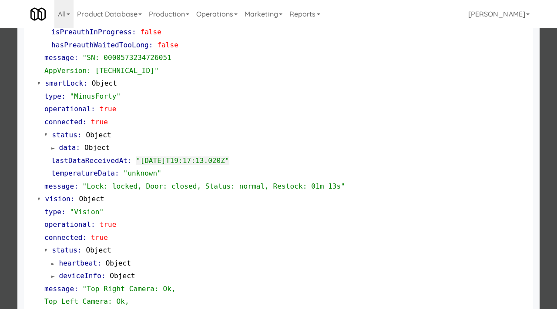
click at [0, 206] on div at bounding box center [278, 154] width 557 height 309
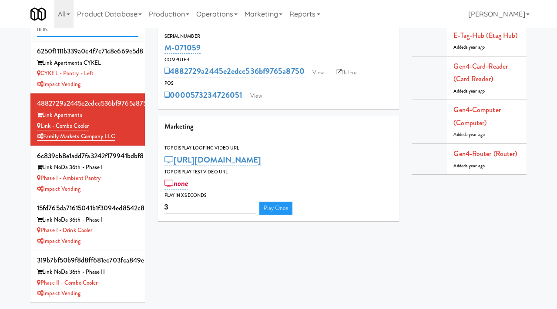
drag, startPoint x: 104, startPoint y: 31, endPoint x: 14, endPoint y: 28, distance: 90.5
click at [14, 28] on div "Cabinets link 44db7d8ab5c156e5b6aef88b5e8cef41 Link Apartments CYKEL CYKEL - Co…" at bounding box center [278, 156] width 557 height 306
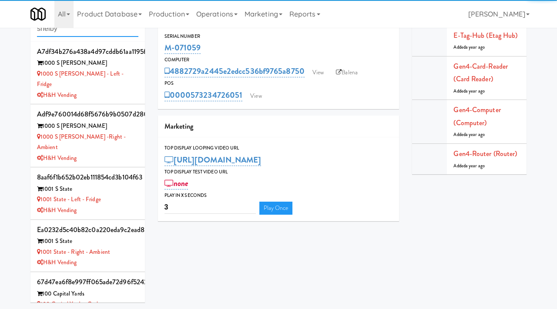
type input "shelby"
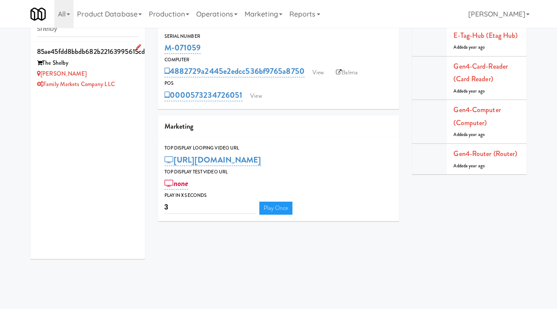
click at [117, 73] on div "Shelby Combo" at bounding box center [87, 74] width 101 height 11
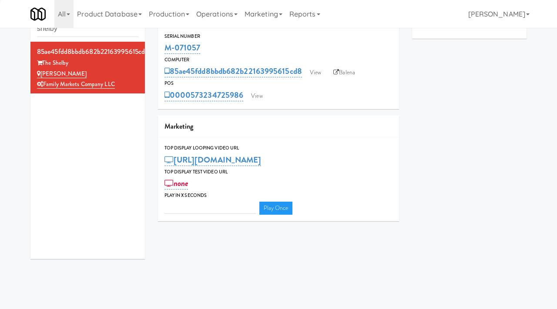
type input "3"
click at [318, 76] on link "View" at bounding box center [315, 72] width 20 height 13
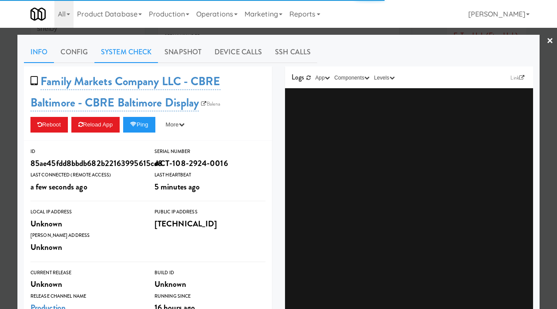
click at [131, 51] on link "System Check" at bounding box center [125, 52] width 63 height 22
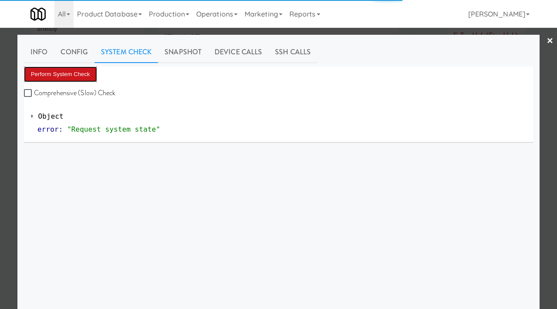
click at [73, 69] on button "Perform System Check" at bounding box center [60, 75] width 73 height 16
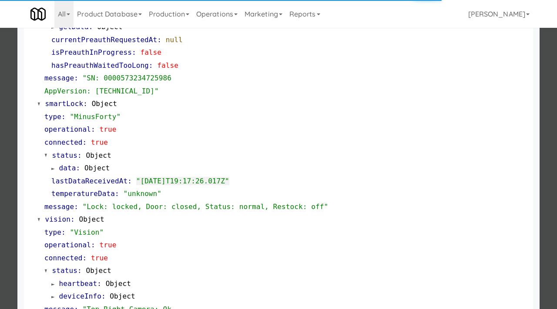
scroll to position [181, 0]
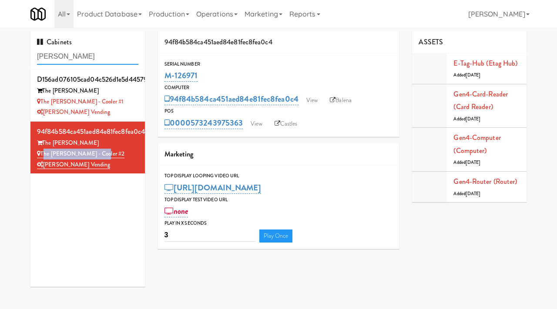
click at [98, 59] on input "[PERSON_NAME]" at bounding box center [87, 57] width 101 height 16
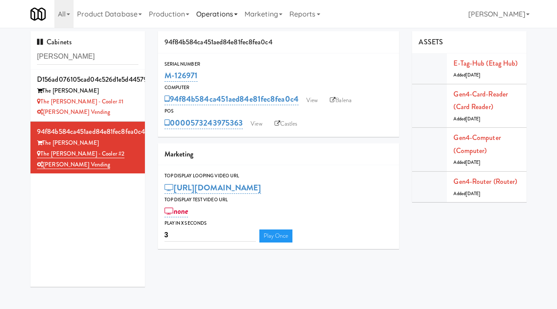
click at [231, 13] on link "Operations" at bounding box center [217, 14] width 48 height 28
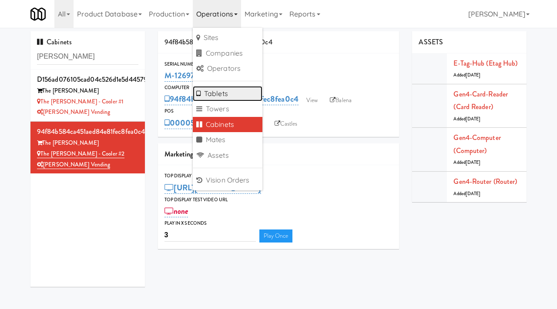
click at [219, 98] on link "Tablets" at bounding box center [228, 94] width 70 height 16
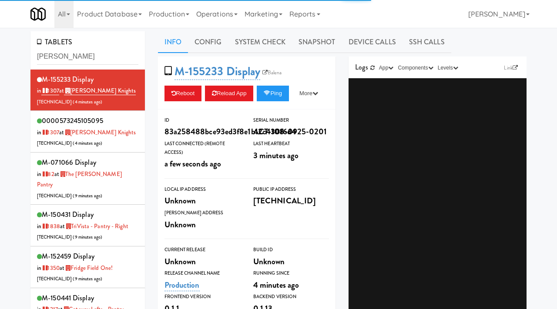
type input "[PERSON_NAME]"
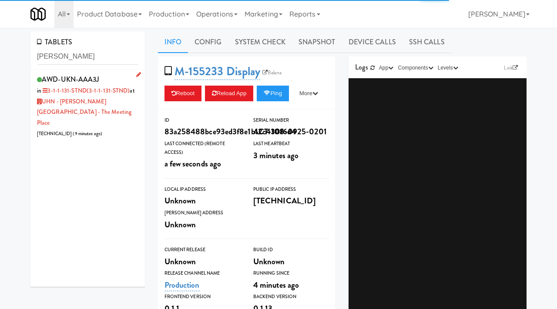
click at [130, 120] on div "AWD-UKN-AAA3J in 3-1-1-131-STND (3-1-1-131-STND) at [GEOGRAPHIC_DATA][PERSON_NA…" at bounding box center [87, 106] width 101 height 67
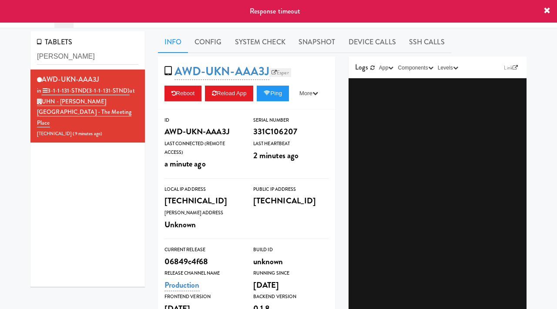
click at [279, 71] on link "Esper" at bounding box center [280, 72] width 22 height 9
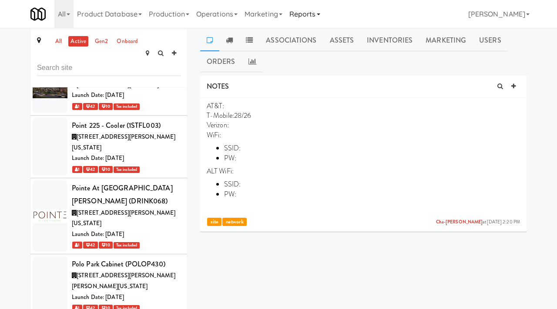
scroll to position [50361, 0]
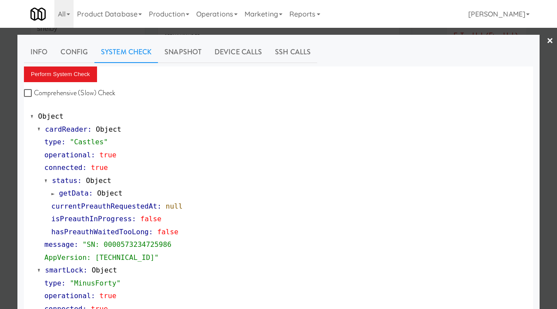
scroll to position [181, 0]
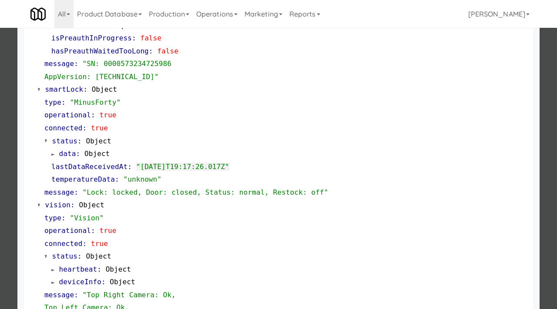
click at [5, 109] on div at bounding box center [278, 154] width 557 height 309
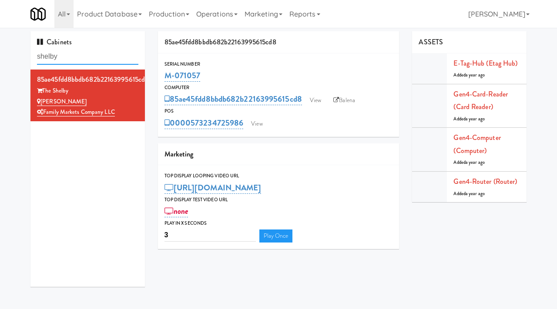
click at [90, 53] on input "shelby" at bounding box center [87, 57] width 101 height 16
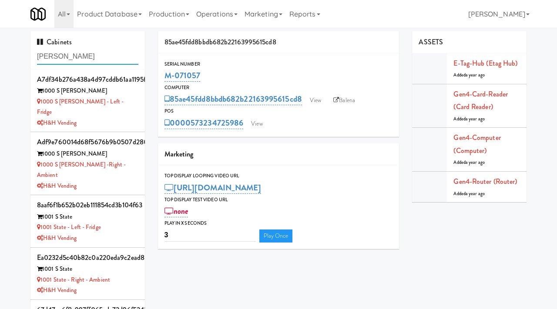
type input "[PERSON_NAME]"
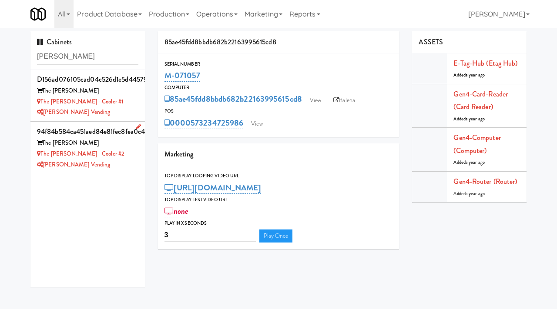
click at [112, 153] on div "The [PERSON_NAME] - Cooler #2" at bounding box center [87, 154] width 101 height 11
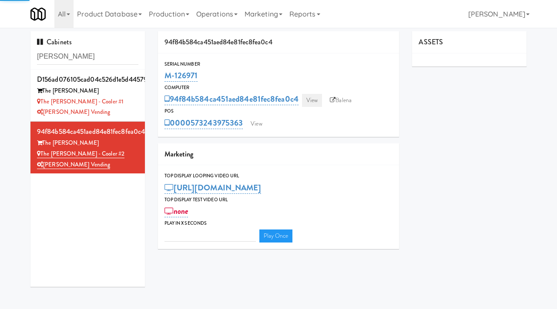
type input "3"
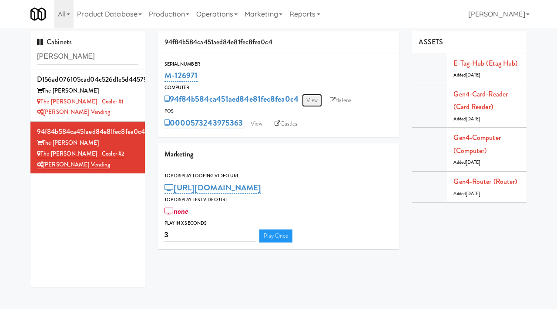
click at [309, 100] on link "View" at bounding box center [312, 100] width 20 height 13
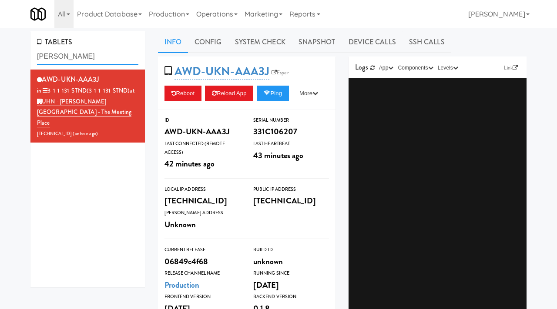
click at [62, 57] on input "[PERSON_NAME]" at bounding box center [87, 57] width 101 height 16
type input "[PERSON_NAME]"
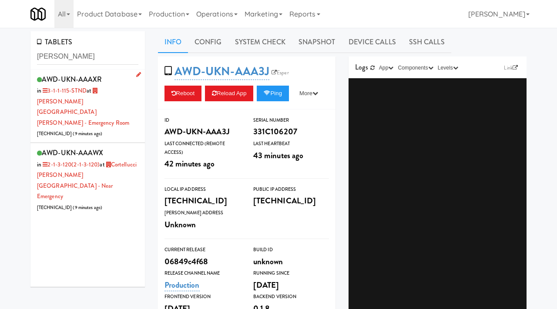
click at [130, 85] on div "AWD-UKN-AAAXR in 3-1-1-115-STND at [PERSON_NAME][GEOGRAPHIC_DATA][PERSON_NAME] …" at bounding box center [87, 106] width 101 height 67
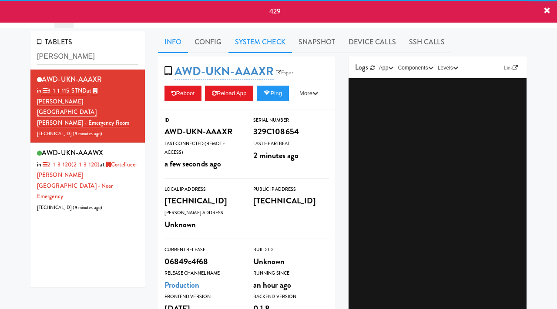
click at [270, 45] on link "System Check" at bounding box center [259, 42] width 63 height 22
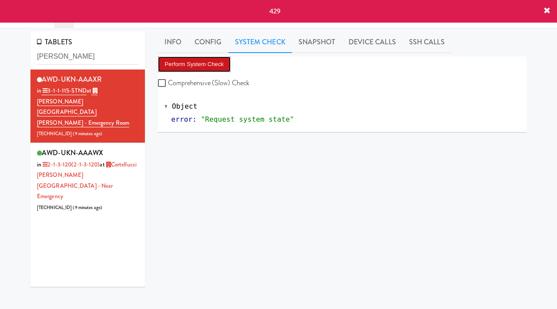
click at [178, 62] on button "Perform System Check" at bounding box center [194, 65] width 73 height 16
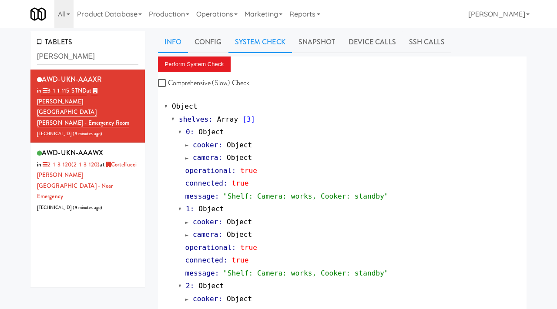
click at [176, 46] on link "Info" at bounding box center [173, 42] width 30 height 22
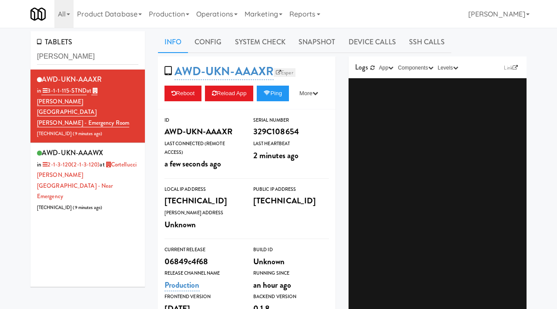
click at [290, 72] on link "Esper" at bounding box center [284, 72] width 22 height 9
